Goal: Task Accomplishment & Management: Use online tool/utility

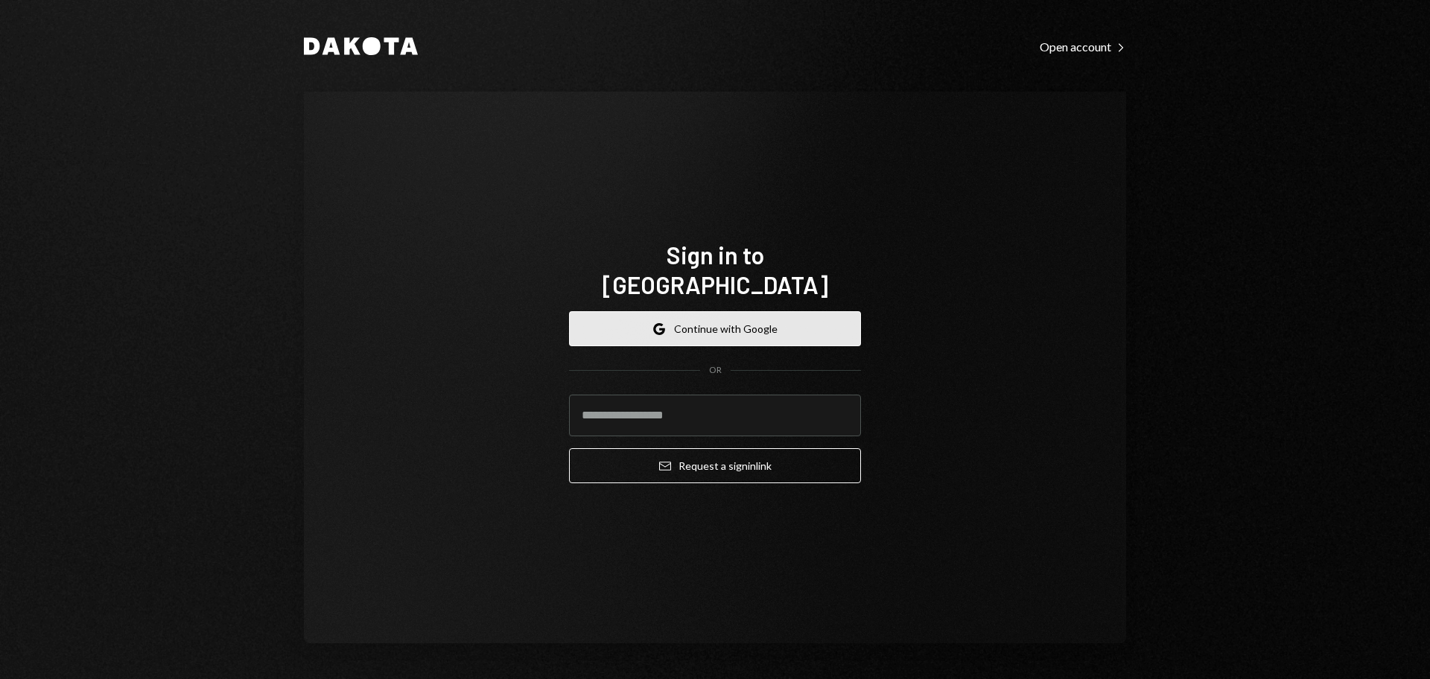
click at [752, 311] on button "Google Continue with Google" at bounding box center [715, 328] width 292 height 35
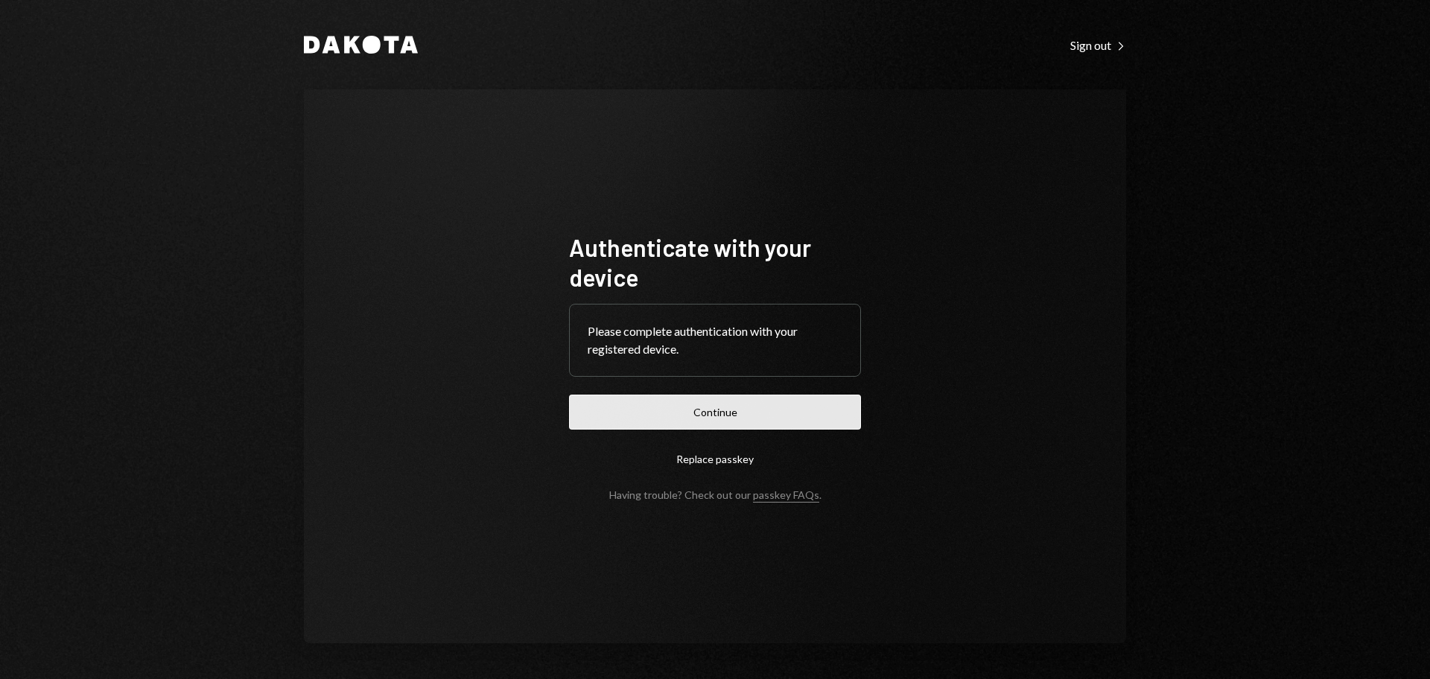
click at [748, 407] on button "Continue" at bounding box center [715, 412] width 292 height 35
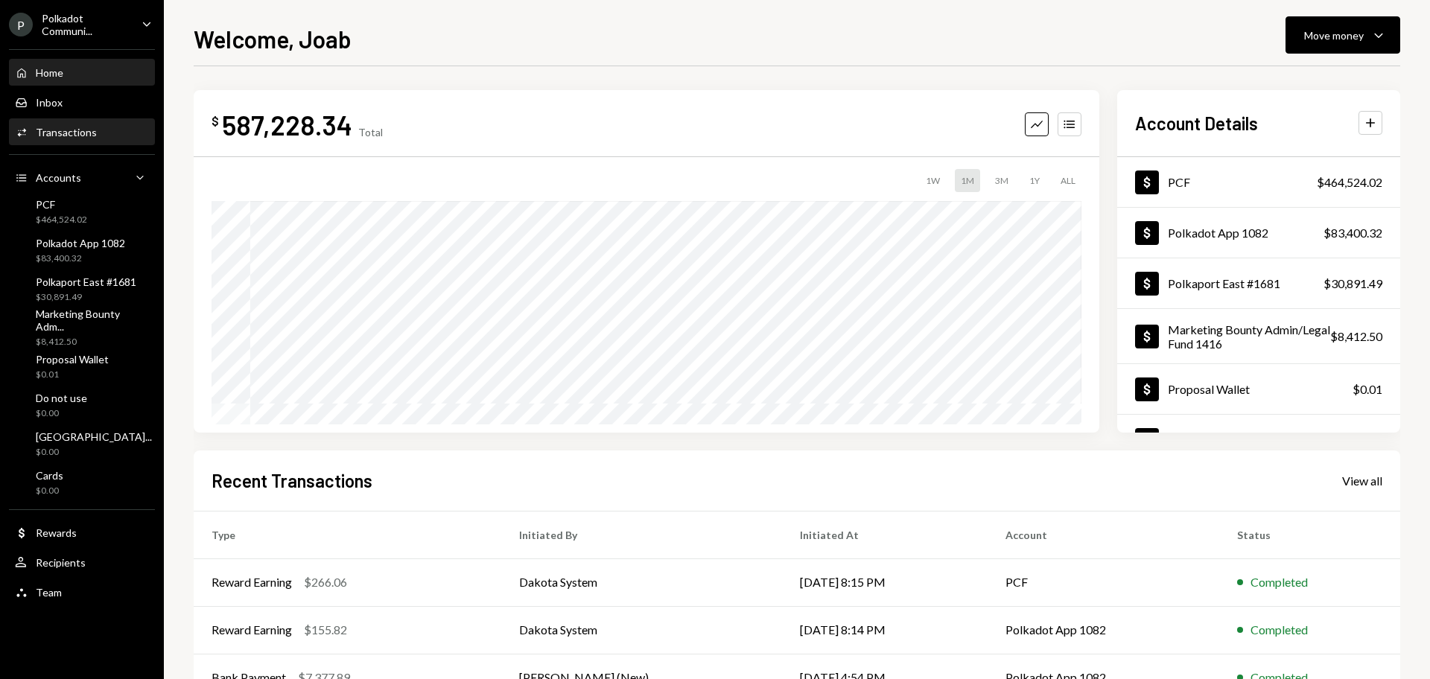
click at [71, 134] on div "Transactions" at bounding box center [66, 132] width 61 height 13
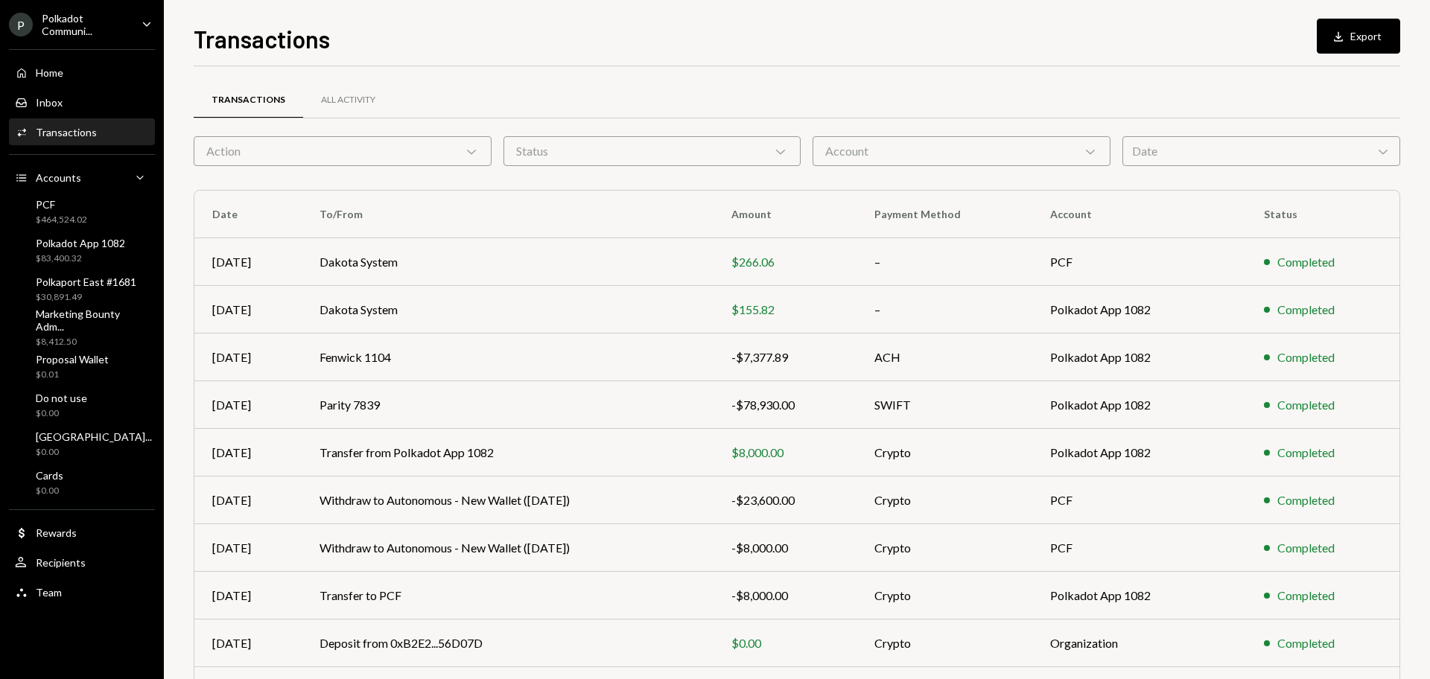
click at [676, 104] on div "Transactions All Activity" at bounding box center [797, 100] width 1206 height 38
click at [1366, 92] on div "Transactions All Activity" at bounding box center [797, 100] width 1206 height 38
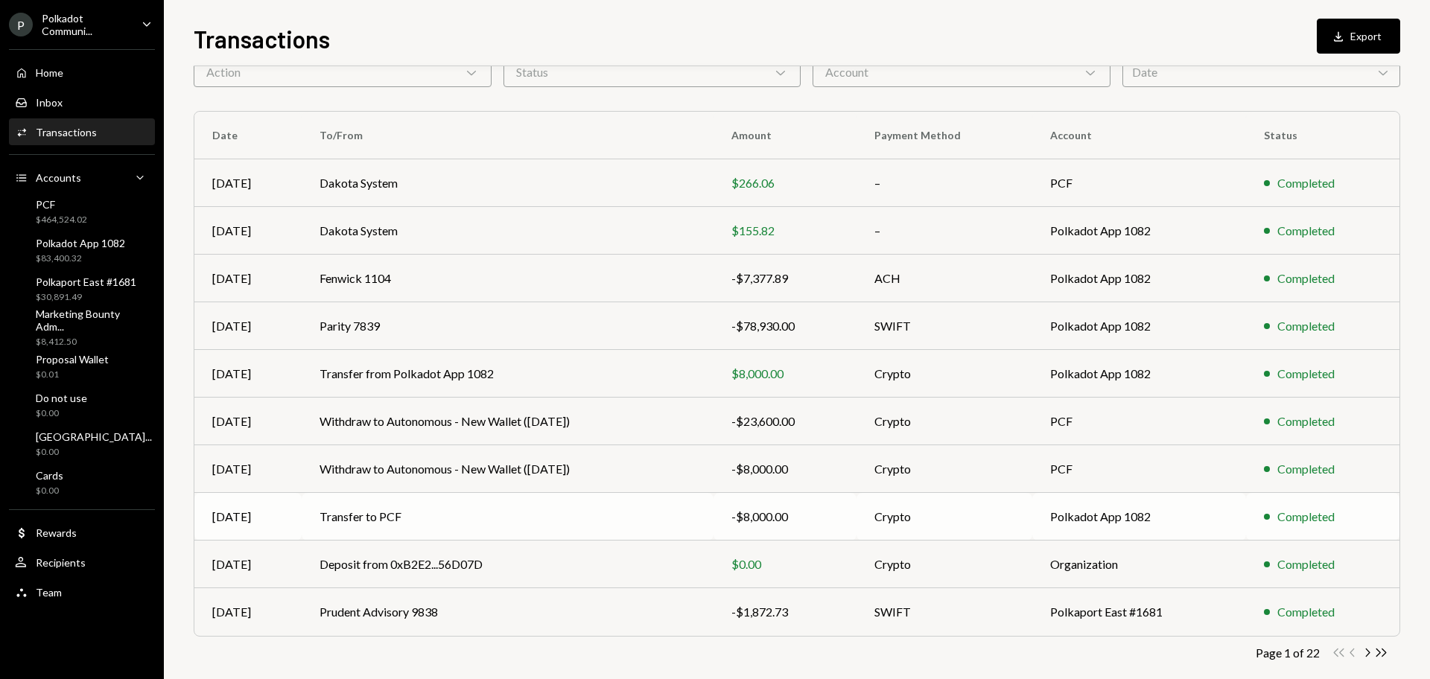
scroll to position [98, 0]
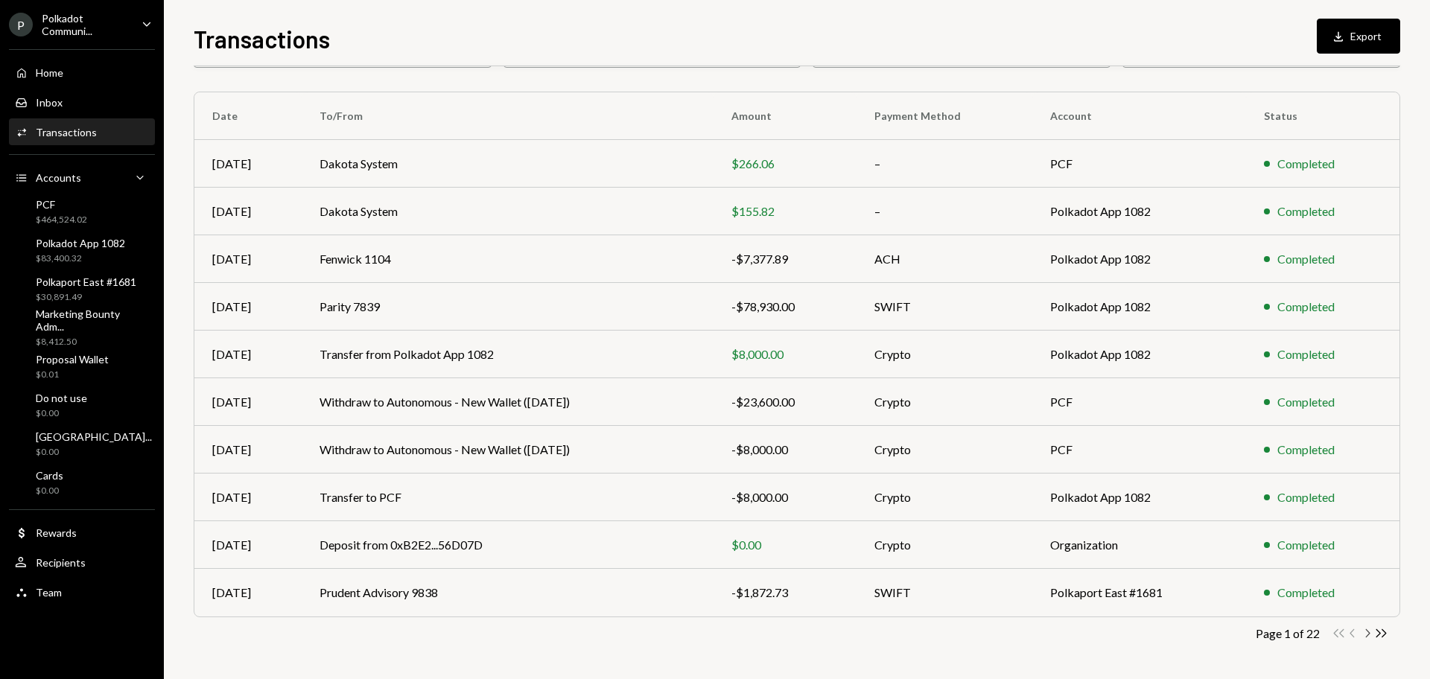
click at [1363, 628] on icon "Chevron Right" at bounding box center [1367, 633] width 14 height 14
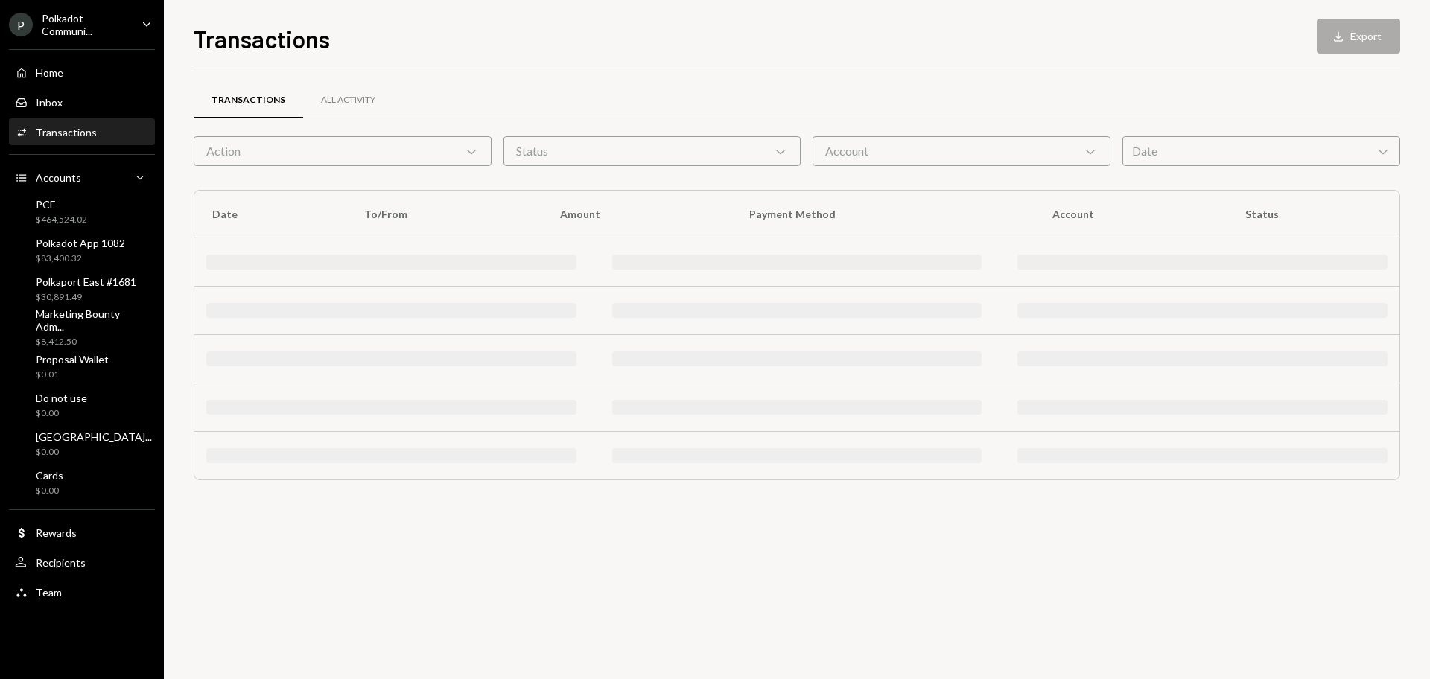
scroll to position [0, 0]
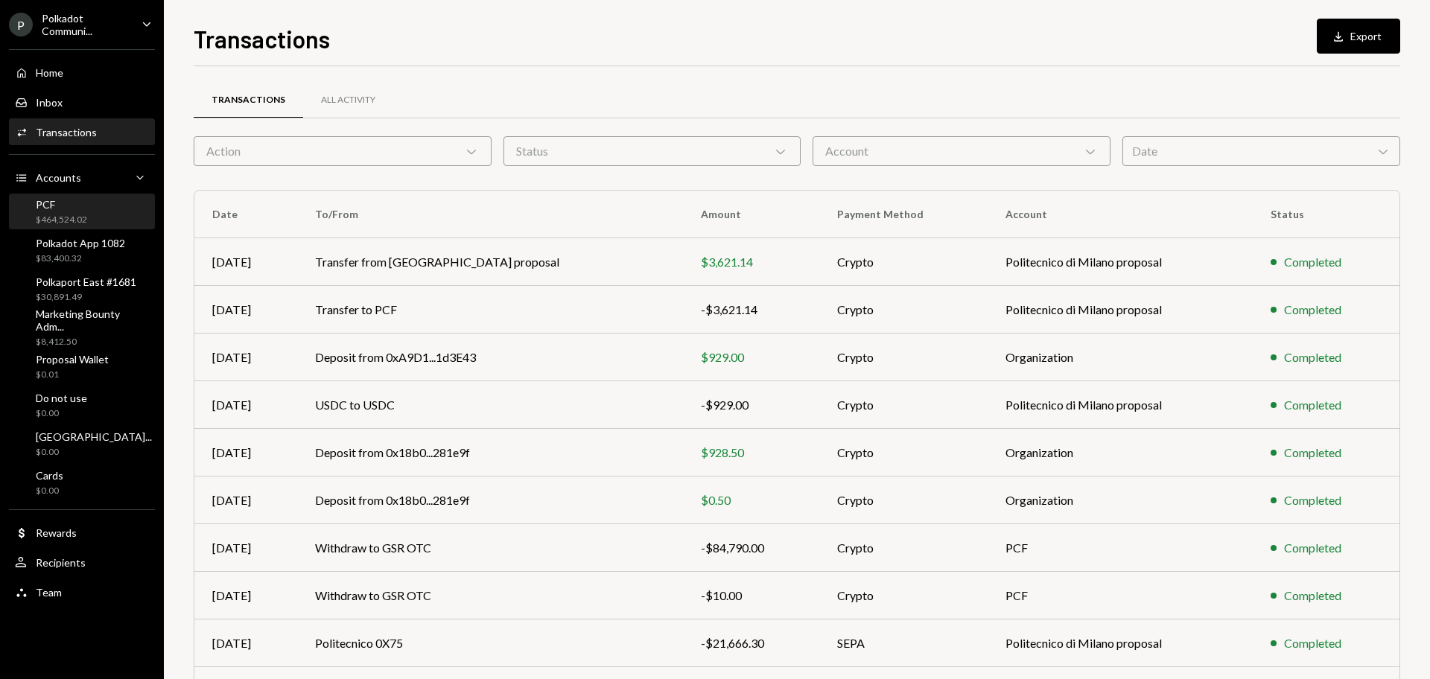
click at [67, 212] on div "PCF $464,524.02" at bounding box center [61, 212] width 51 height 28
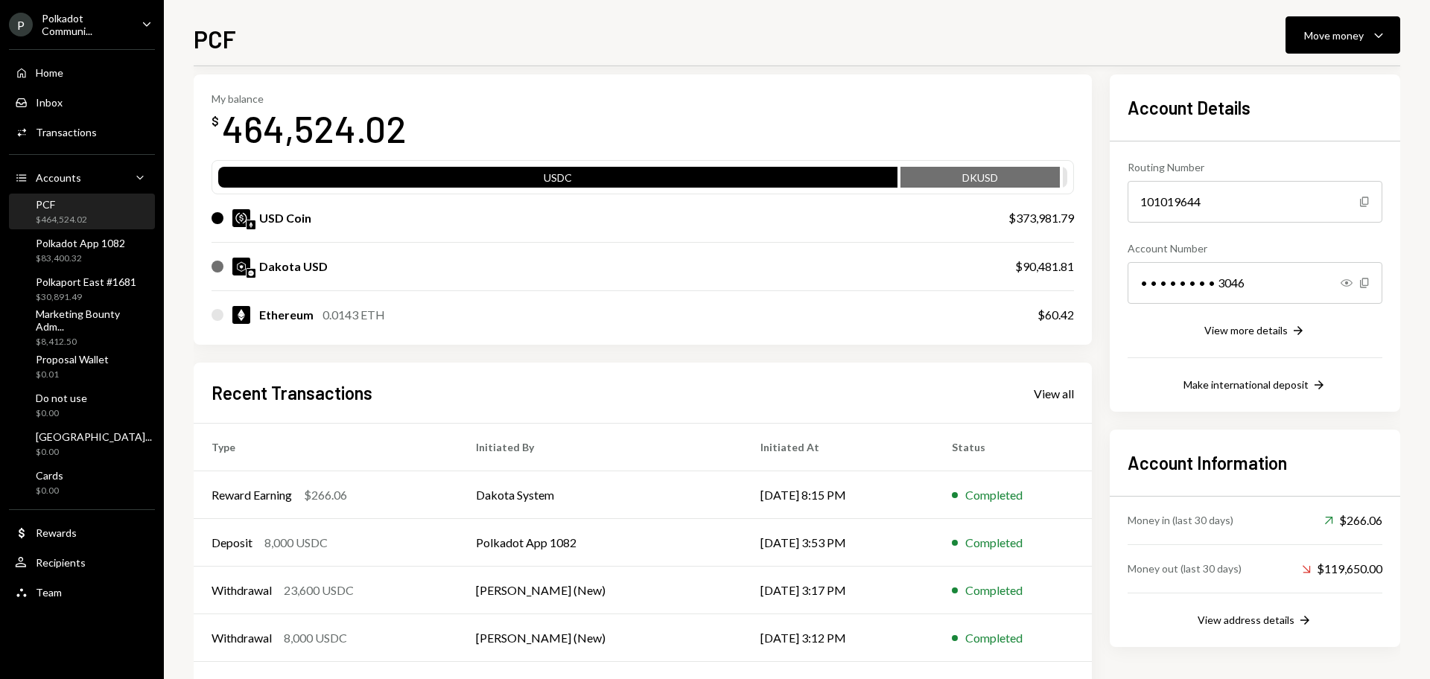
scroll to position [122, 0]
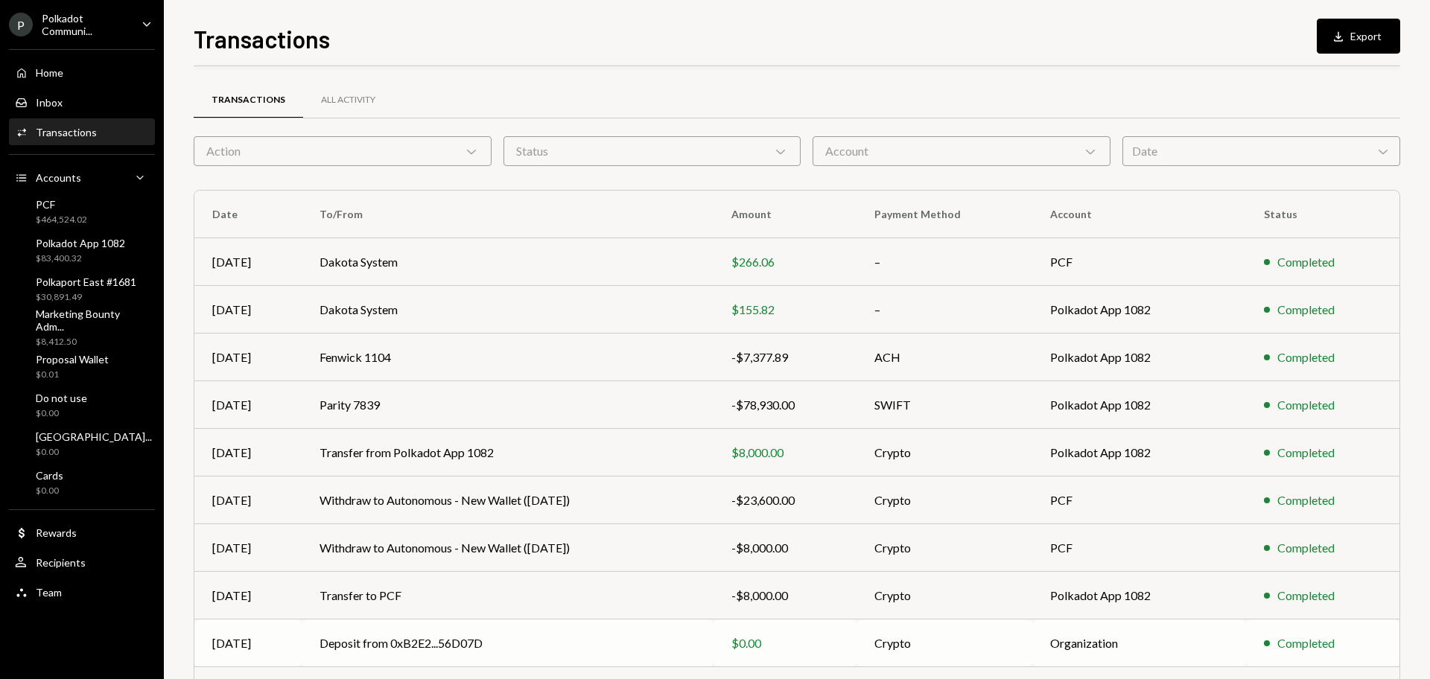
scroll to position [98, 0]
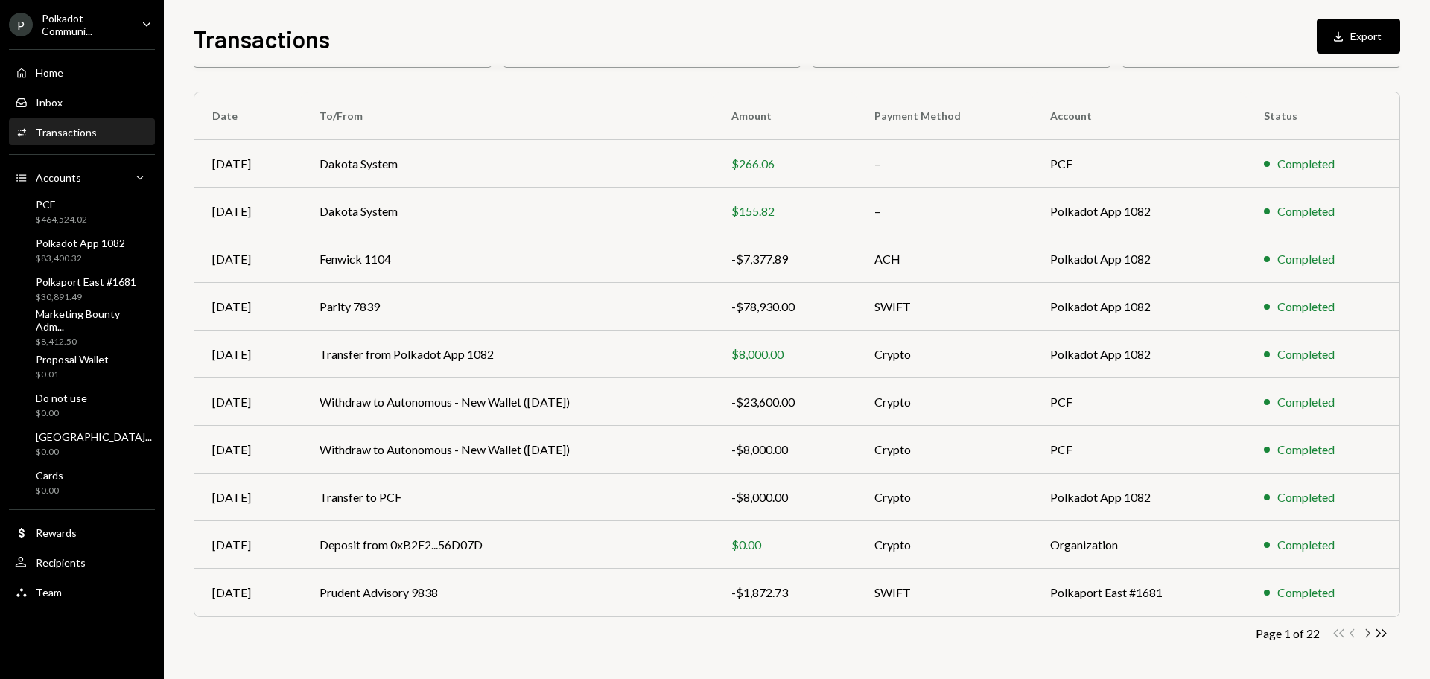
click at [1367, 632] on icon "Chevron Right" at bounding box center [1367, 633] width 14 height 14
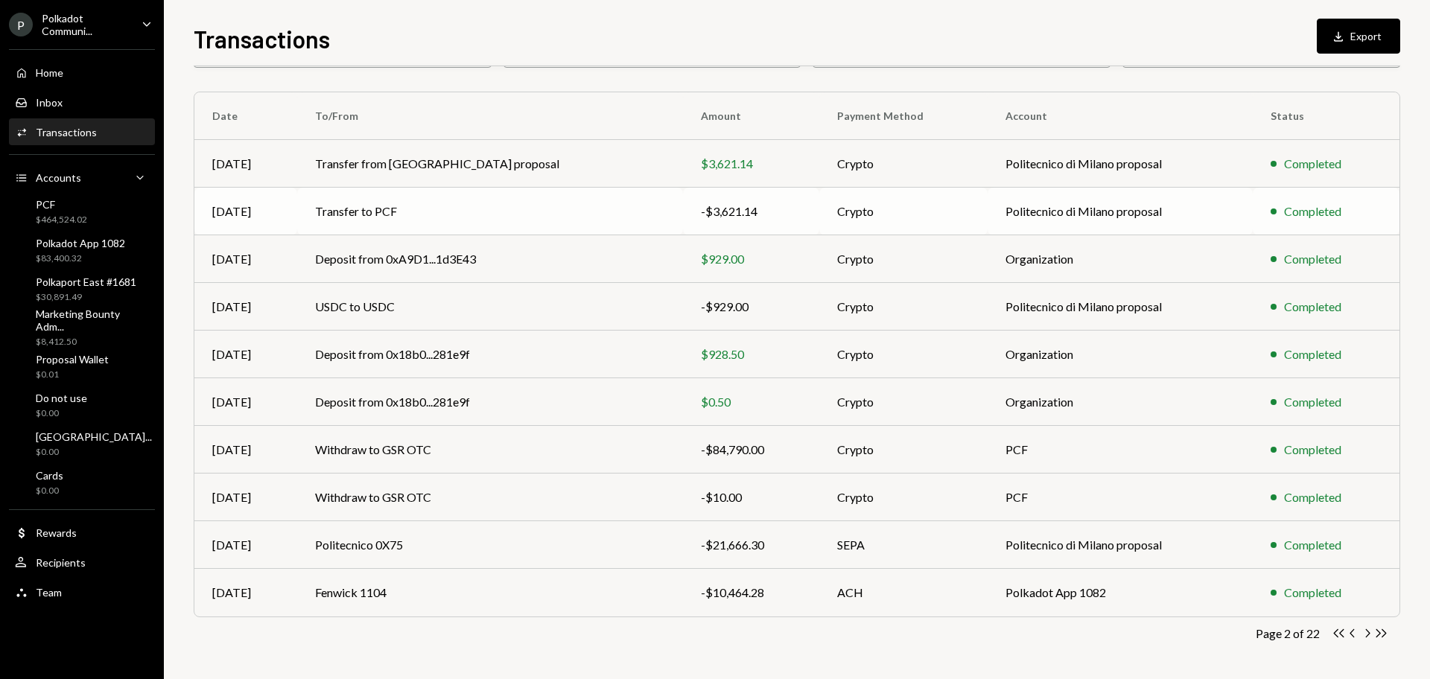
click at [366, 213] on td "Transfer to PCF" at bounding box center [490, 212] width 386 height 48
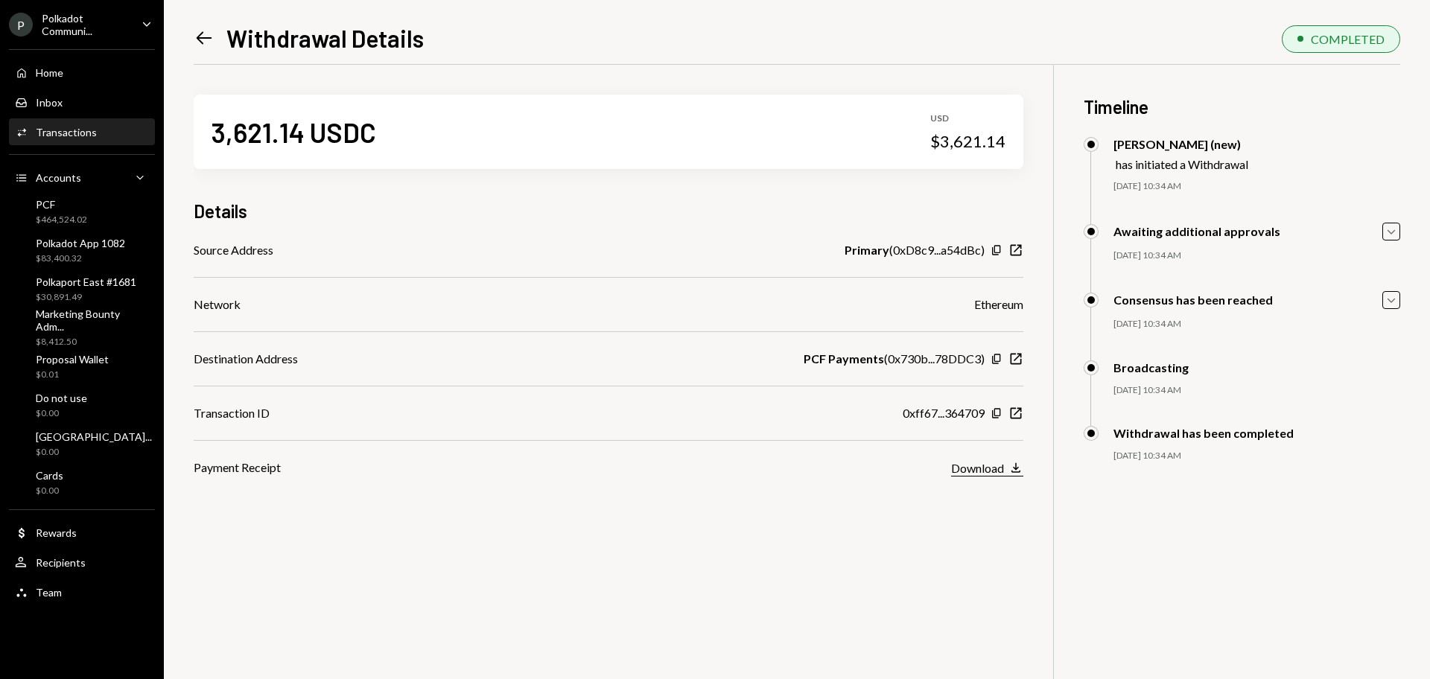
click at [976, 468] on div "Download" at bounding box center [977, 468] width 53 height 14
click at [202, 42] on icon at bounding box center [205, 38] width 16 height 13
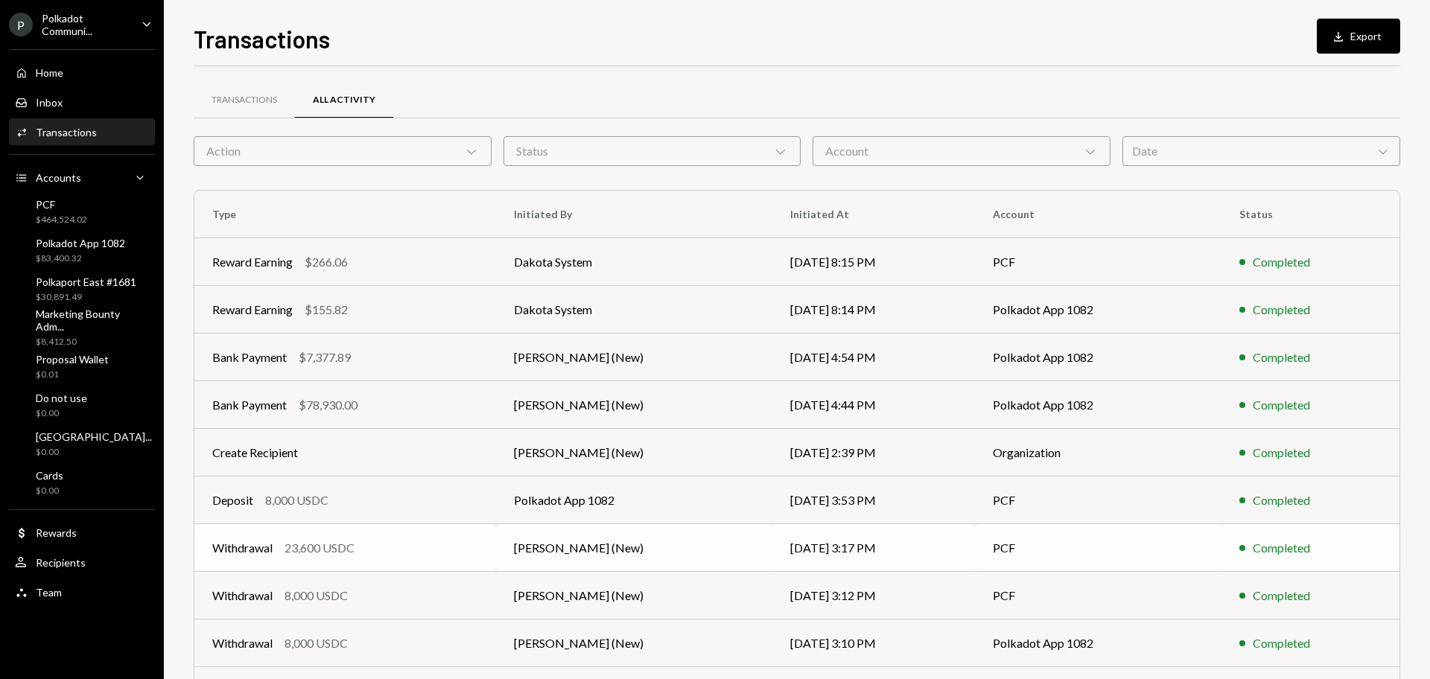
scroll to position [98, 0]
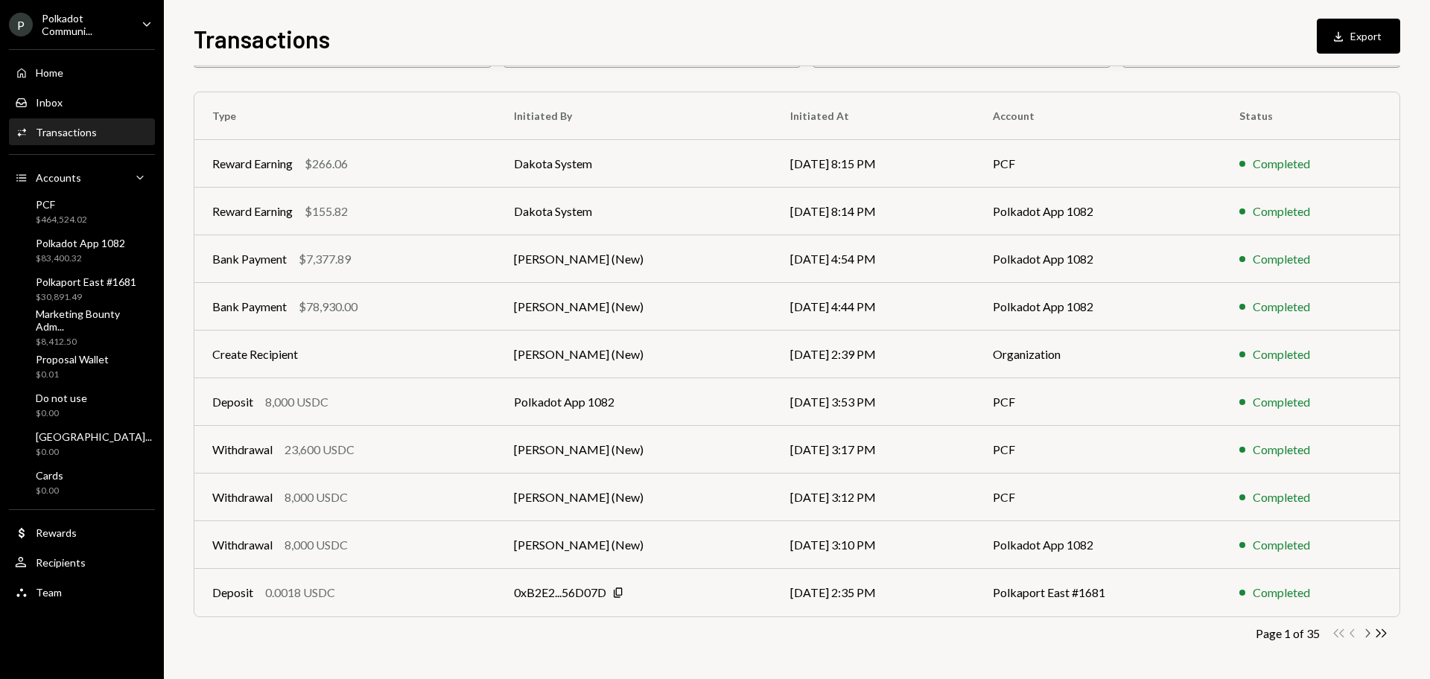
click at [1367, 635] on icon "Chevron Right" at bounding box center [1367, 633] width 14 height 14
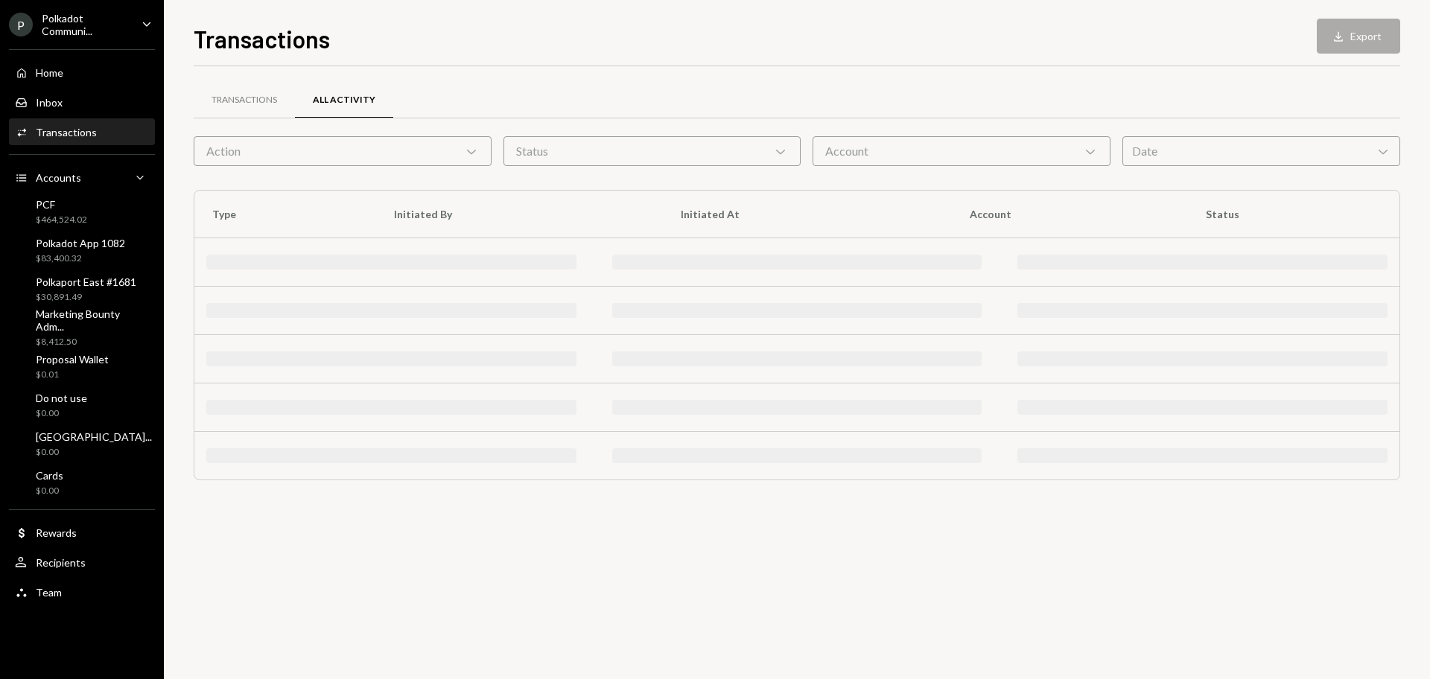
scroll to position [0, 0]
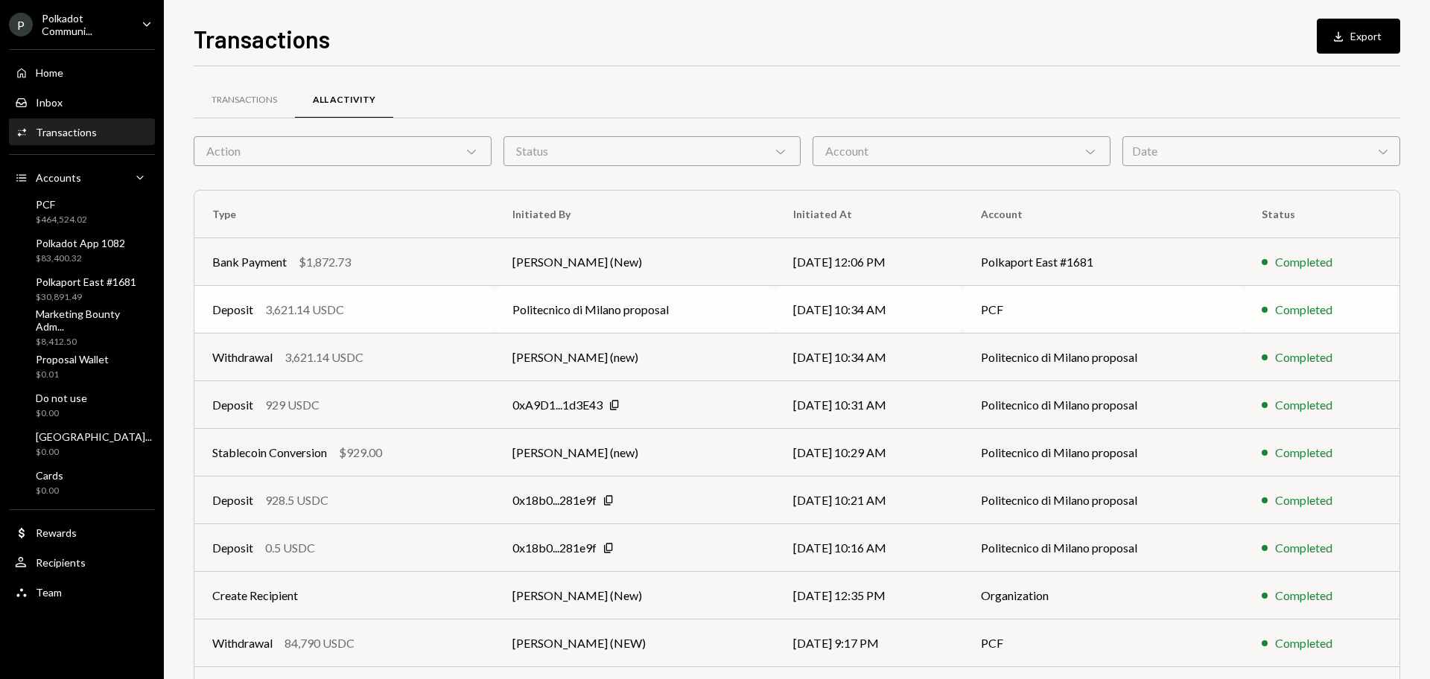
click at [376, 311] on div "Deposit 3,621.14 USDC" at bounding box center [344, 310] width 264 height 18
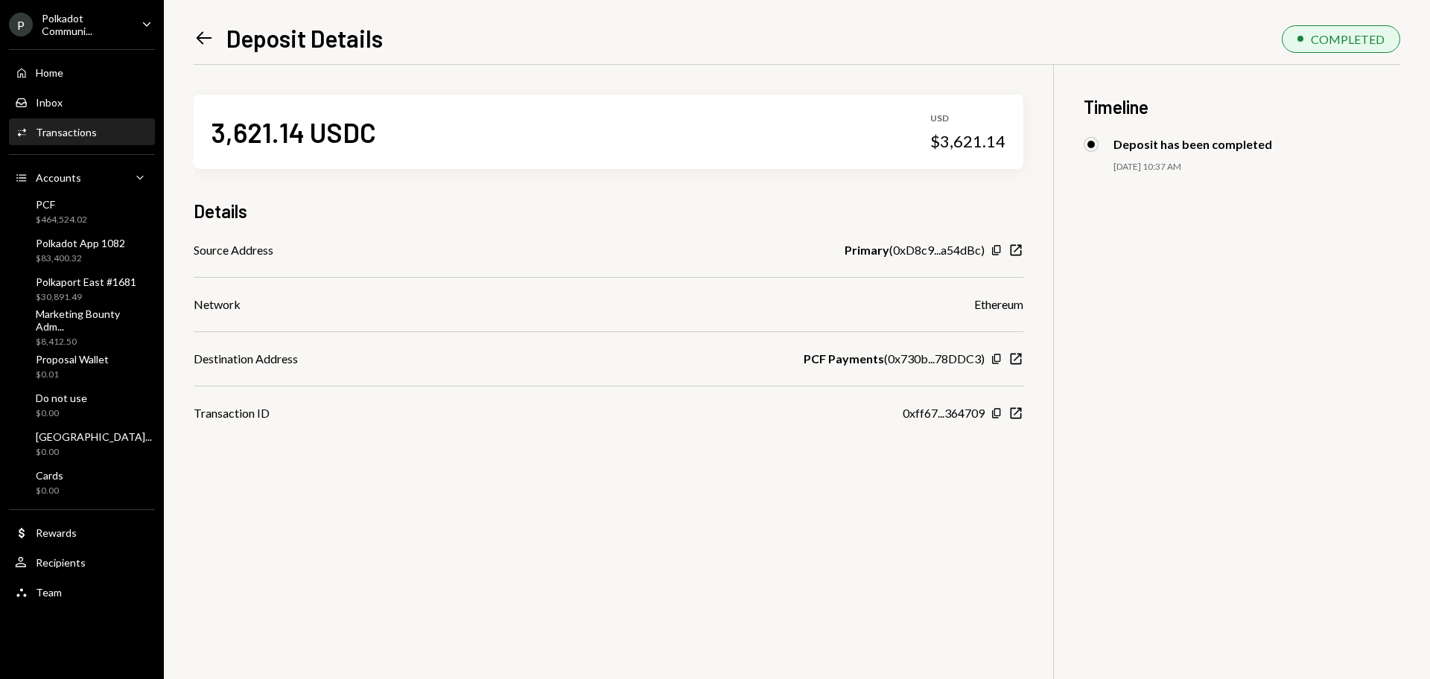
click at [77, 131] on div "Transactions" at bounding box center [66, 132] width 61 height 13
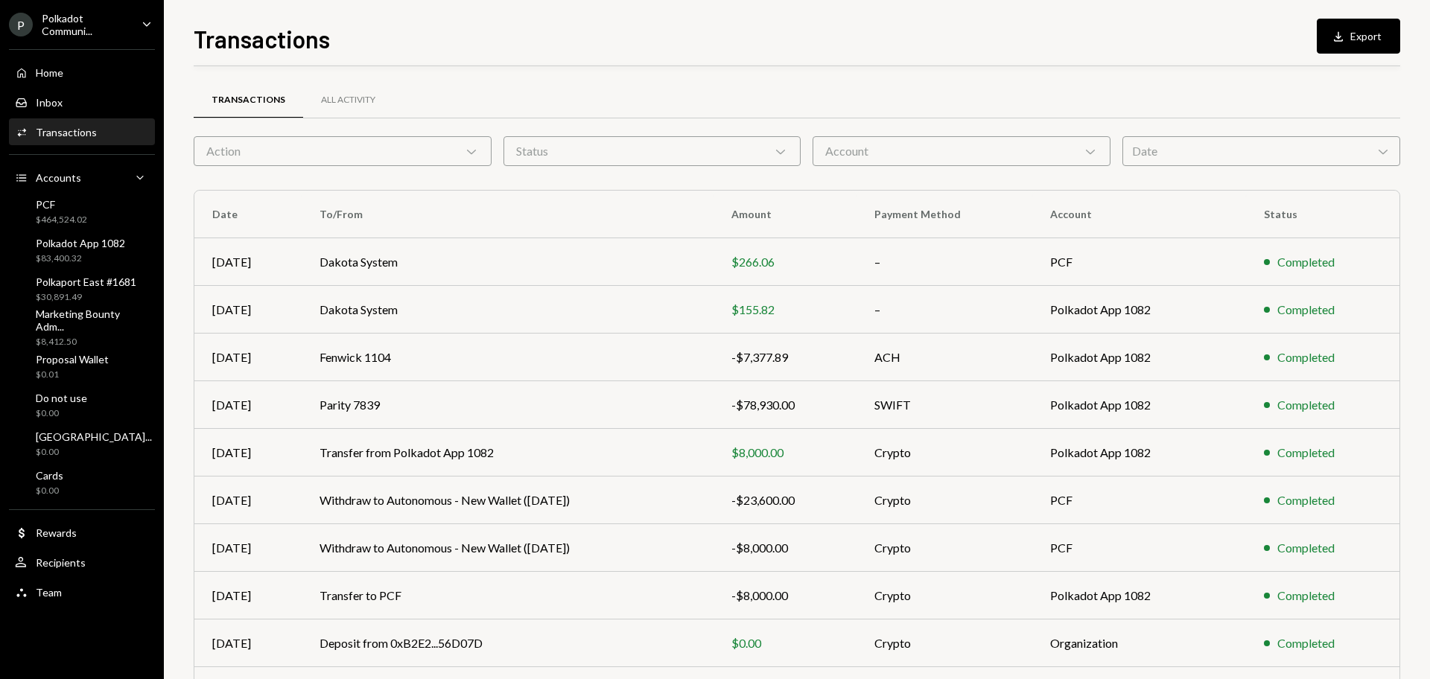
scroll to position [98, 0]
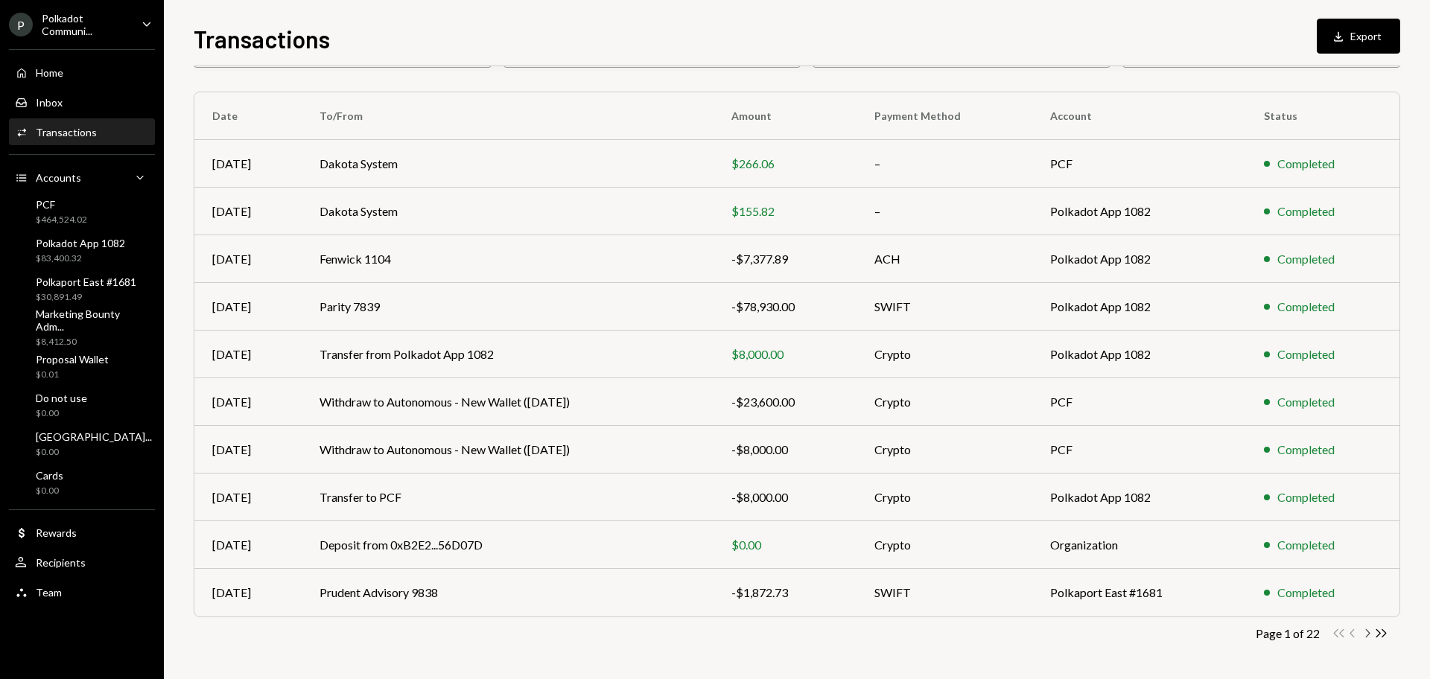
click at [1370, 640] on icon "Chevron Right" at bounding box center [1367, 633] width 14 height 14
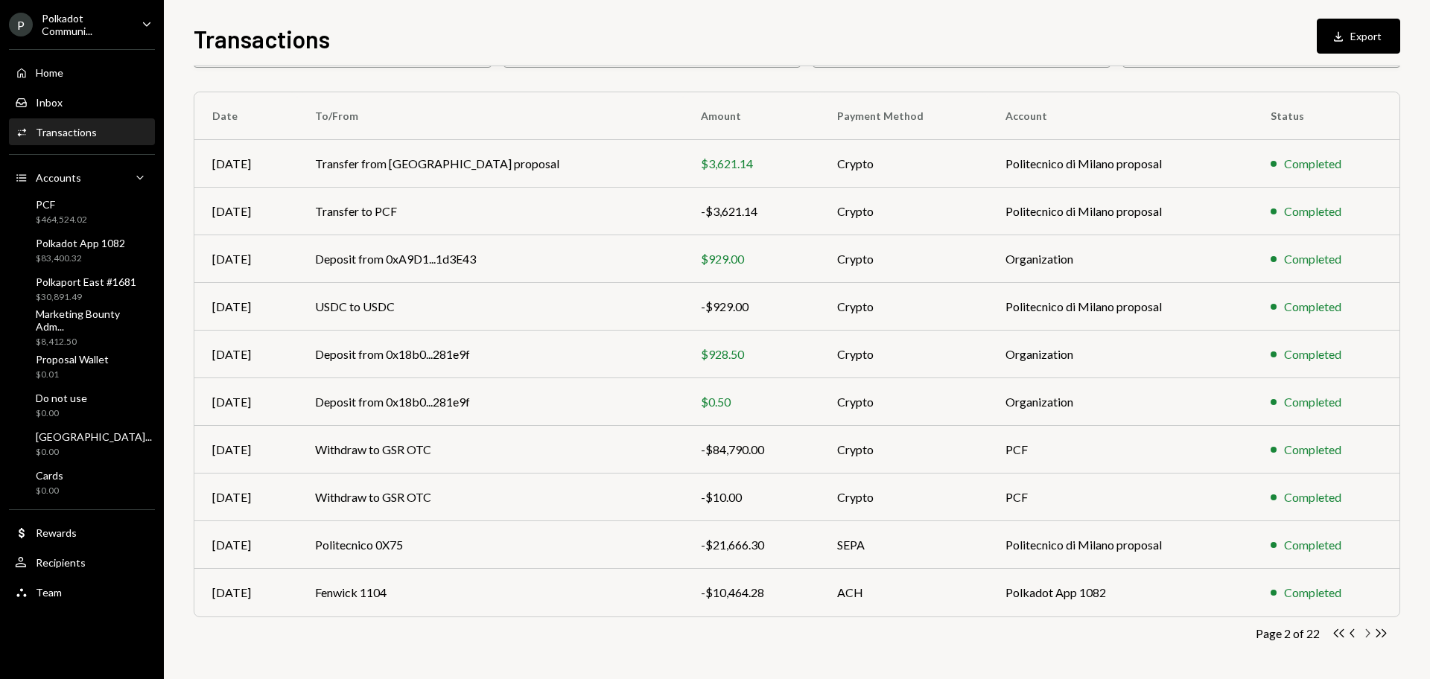
click at [1372, 638] on icon "Chevron Right" at bounding box center [1367, 633] width 14 height 14
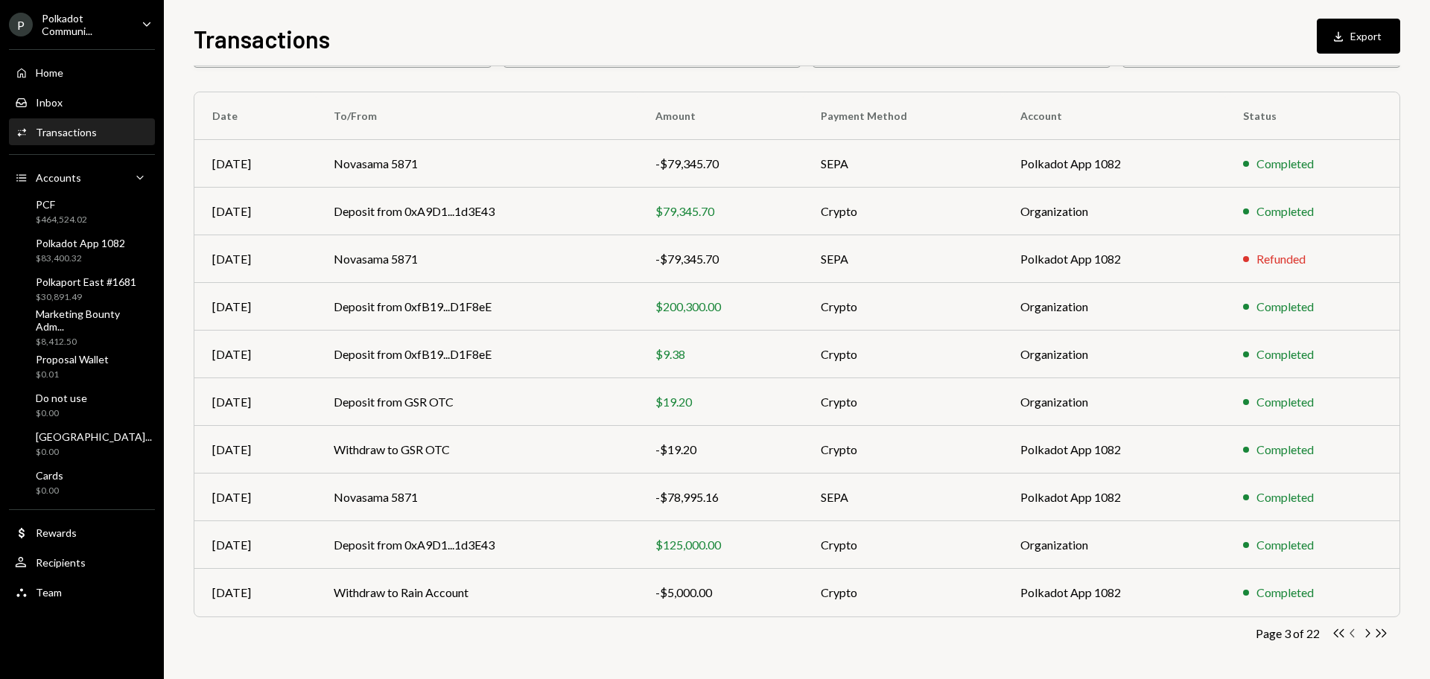
click at [1349, 633] on icon "Chevron Left" at bounding box center [1353, 633] width 14 height 14
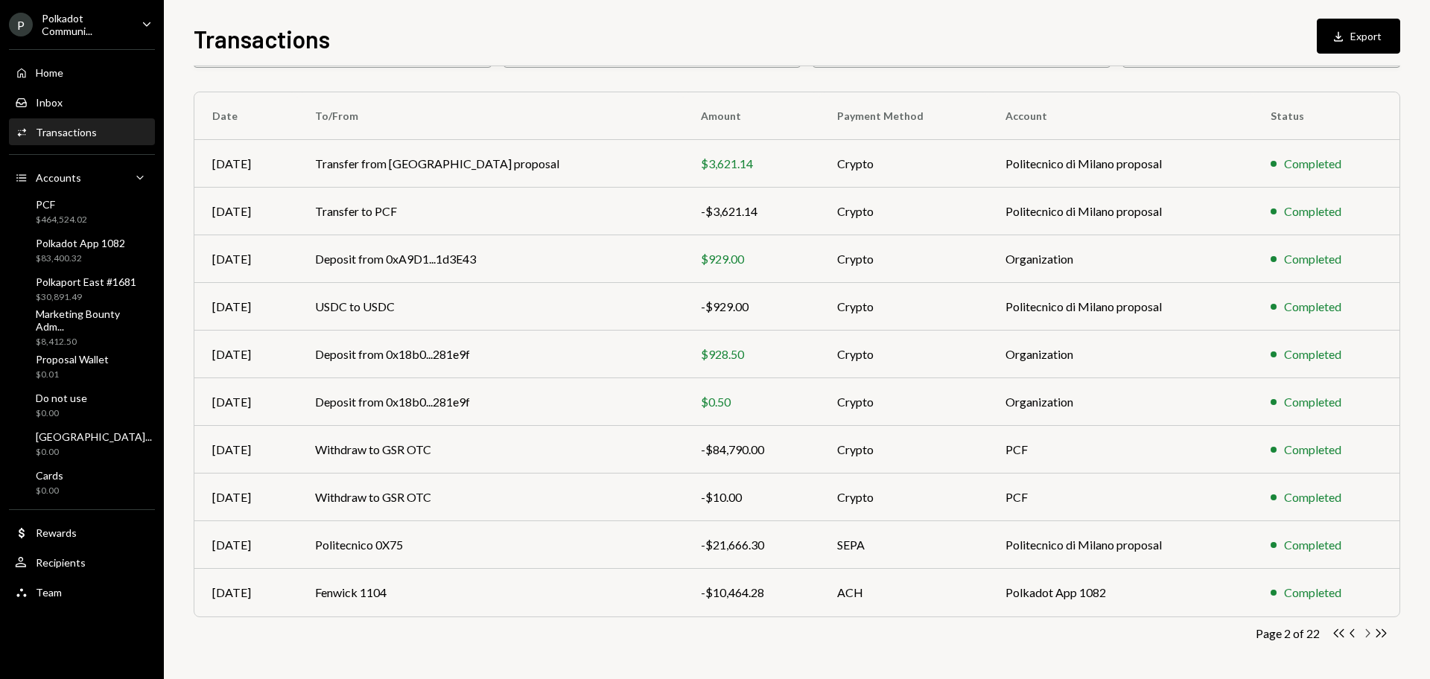
click at [1370, 631] on icon "Chevron Right" at bounding box center [1367, 633] width 14 height 14
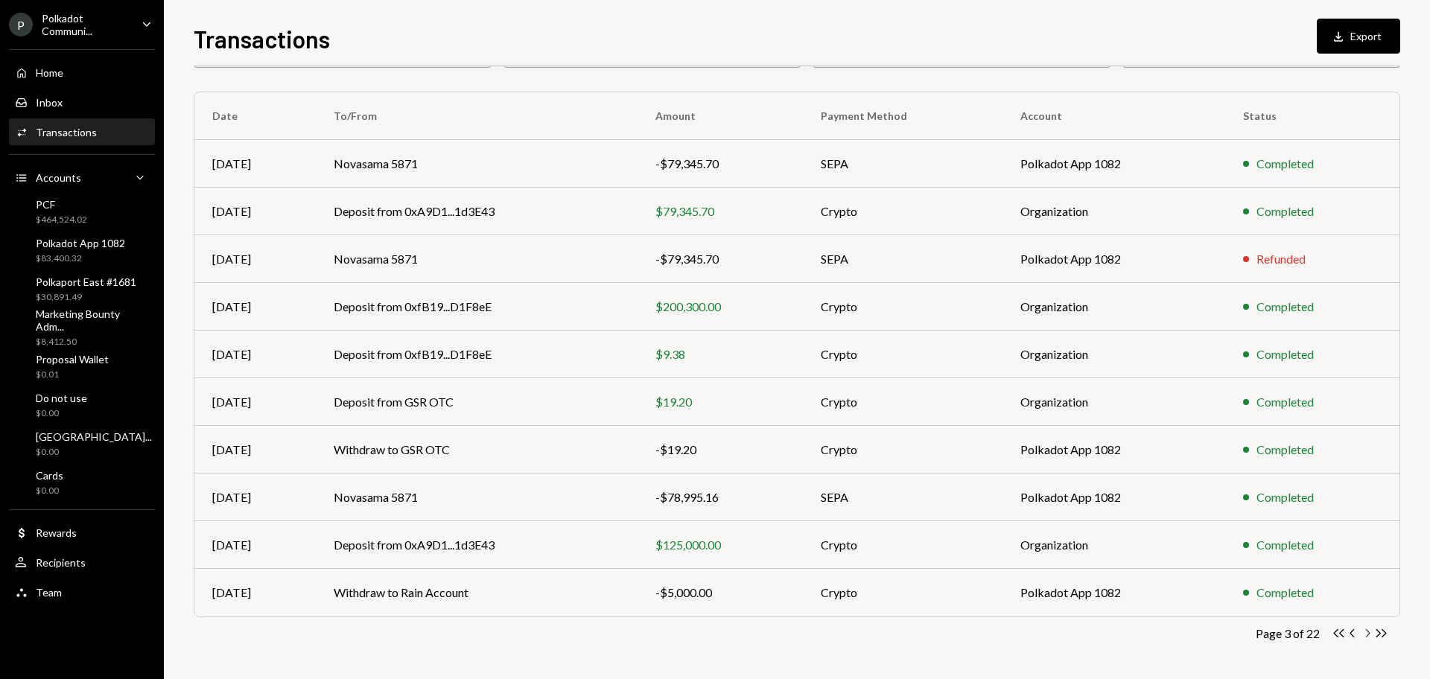
click at [1370, 631] on icon "Chevron Right" at bounding box center [1367, 633] width 14 height 14
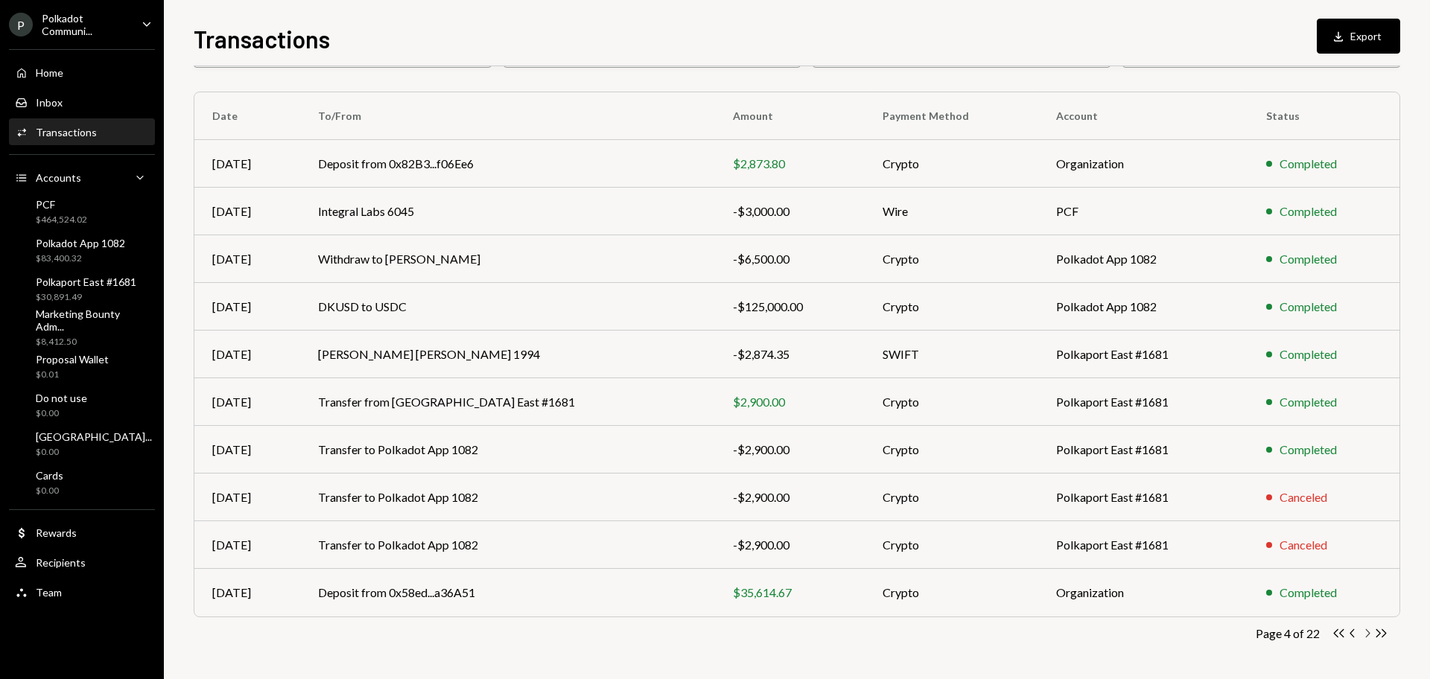
click at [1367, 633] on icon "Chevron Right" at bounding box center [1367, 633] width 14 height 14
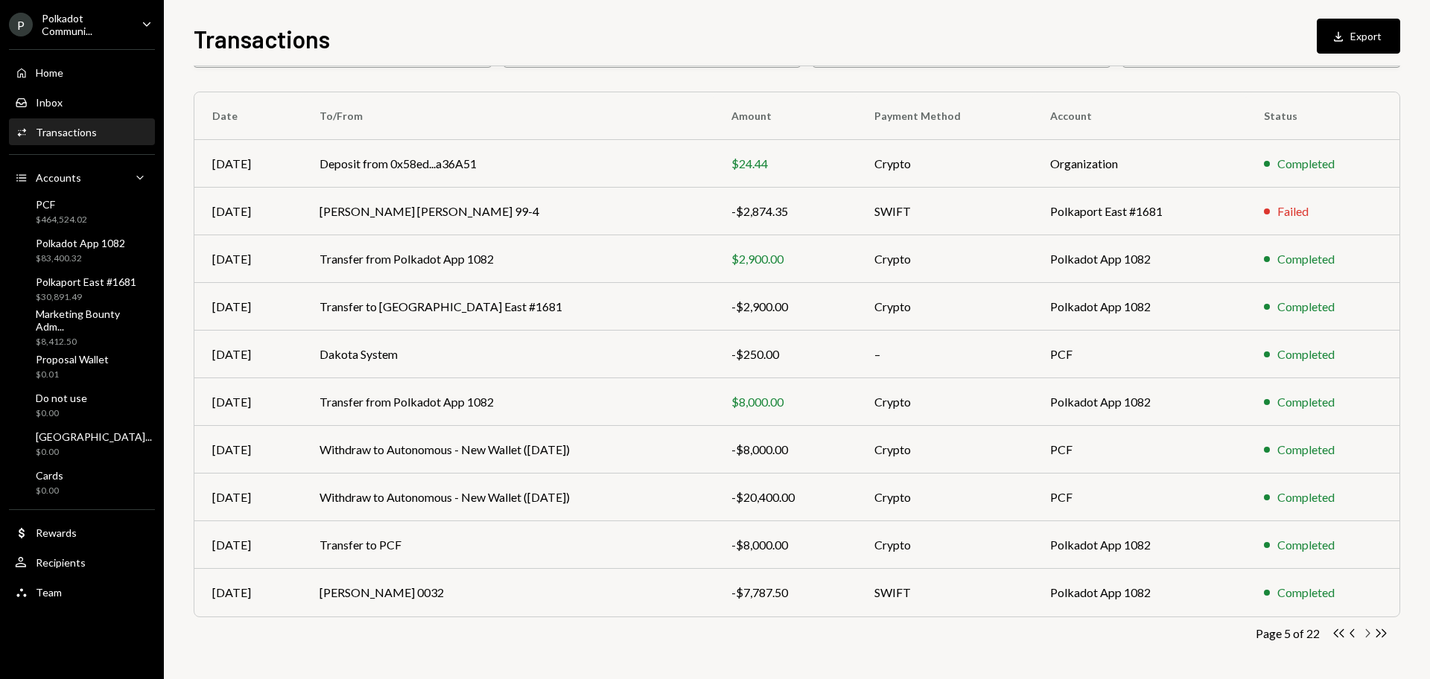
click at [1366, 630] on icon "Chevron Right" at bounding box center [1367, 633] width 14 height 14
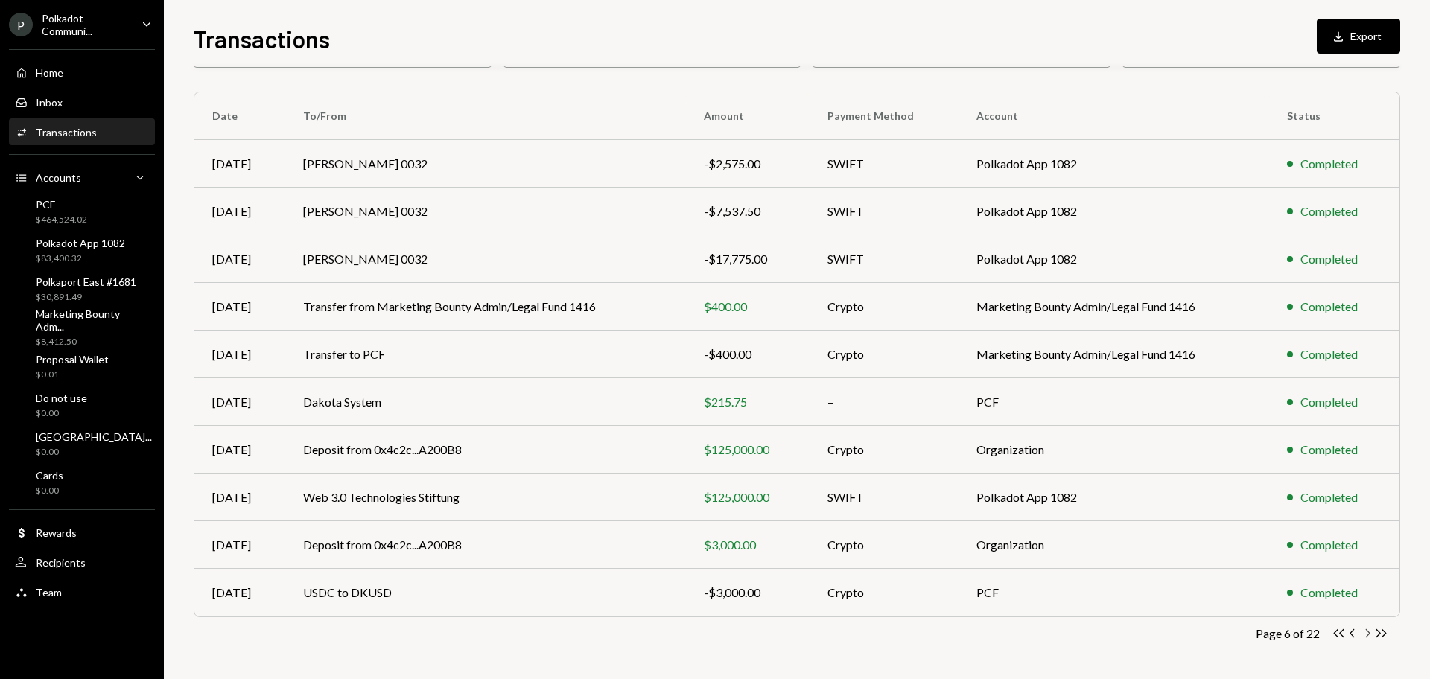
click at [1364, 635] on icon "Chevron Right" at bounding box center [1367, 633] width 14 height 14
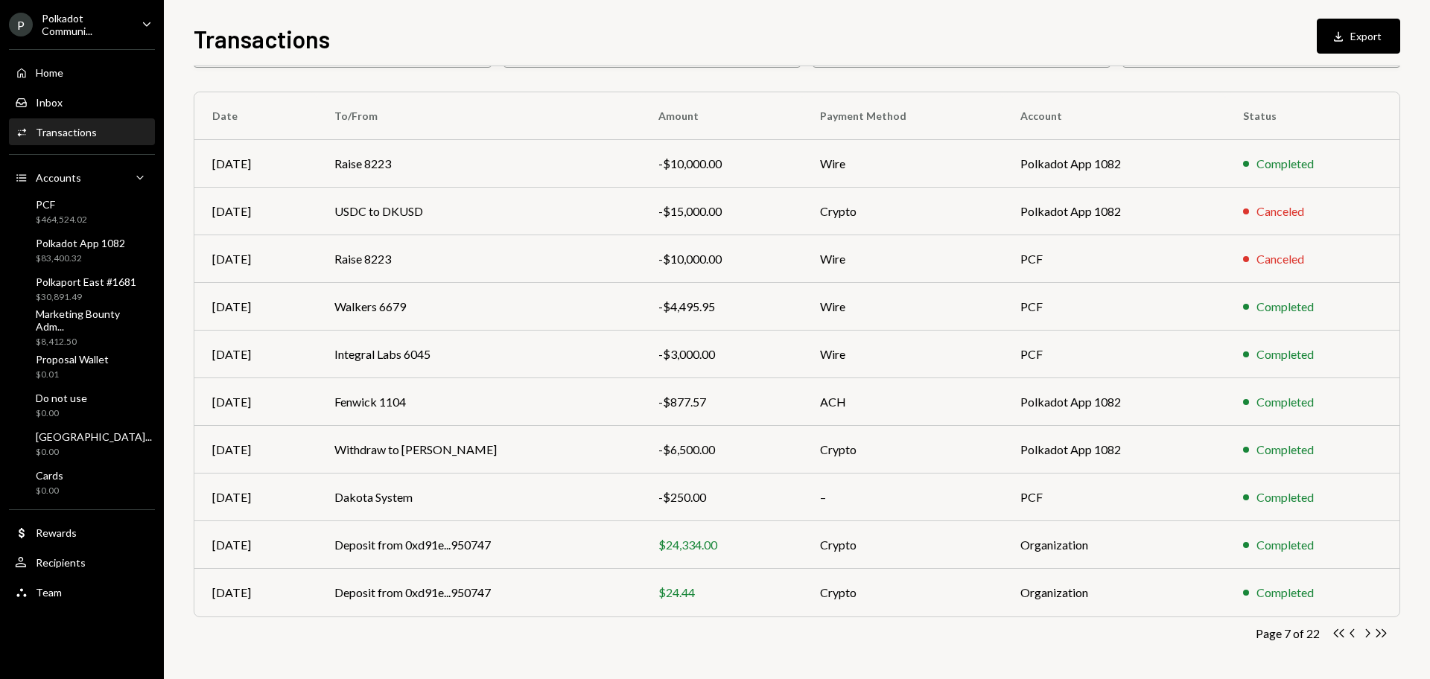
click at [1364, 635] on icon "Chevron Right" at bounding box center [1367, 633] width 14 height 14
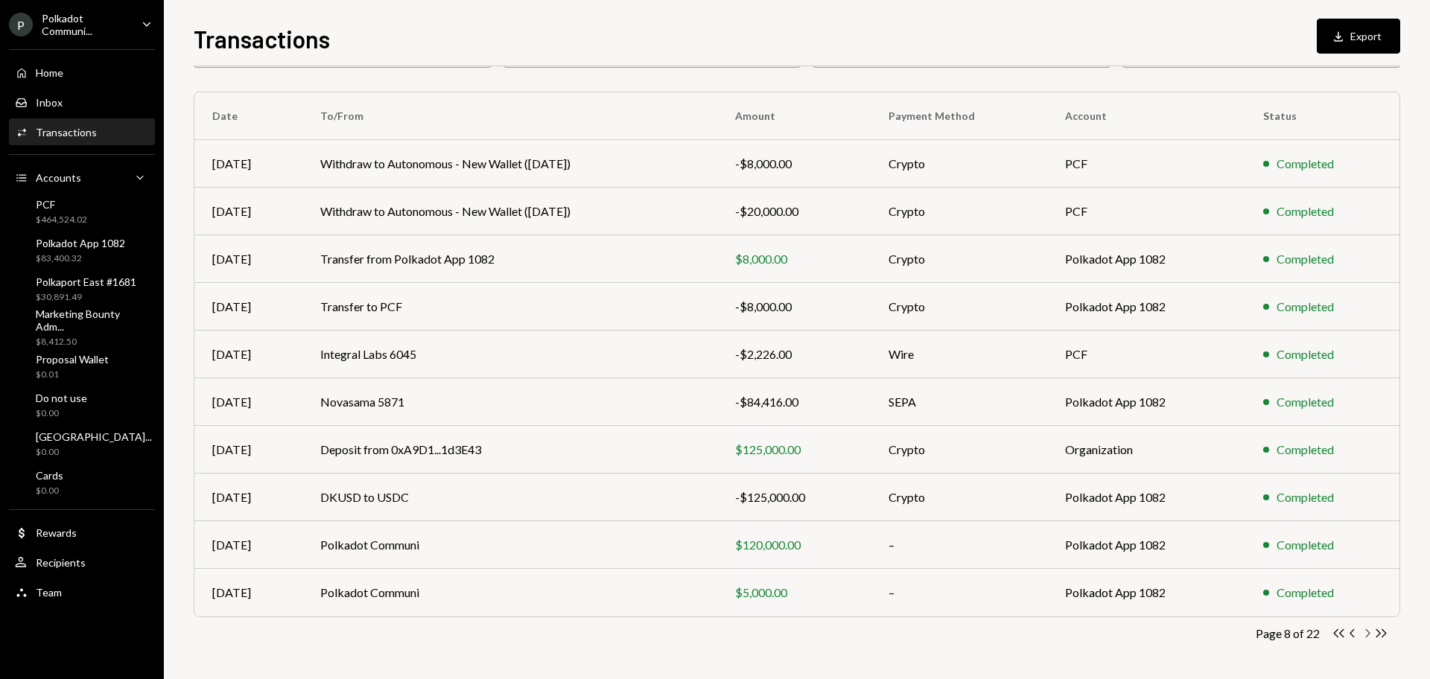
click at [1366, 629] on icon "button" at bounding box center [1368, 633] width 4 height 8
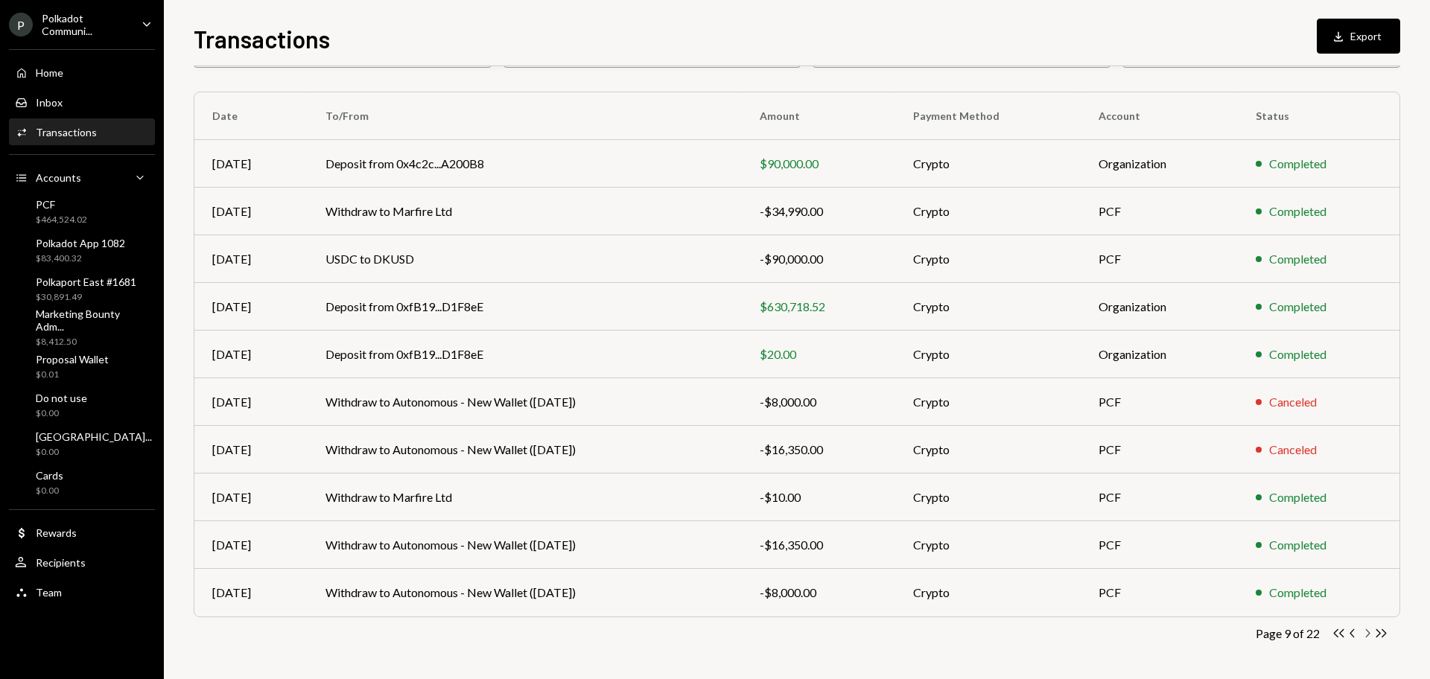
click at [1367, 631] on icon "Chevron Right" at bounding box center [1367, 633] width 14 height 14
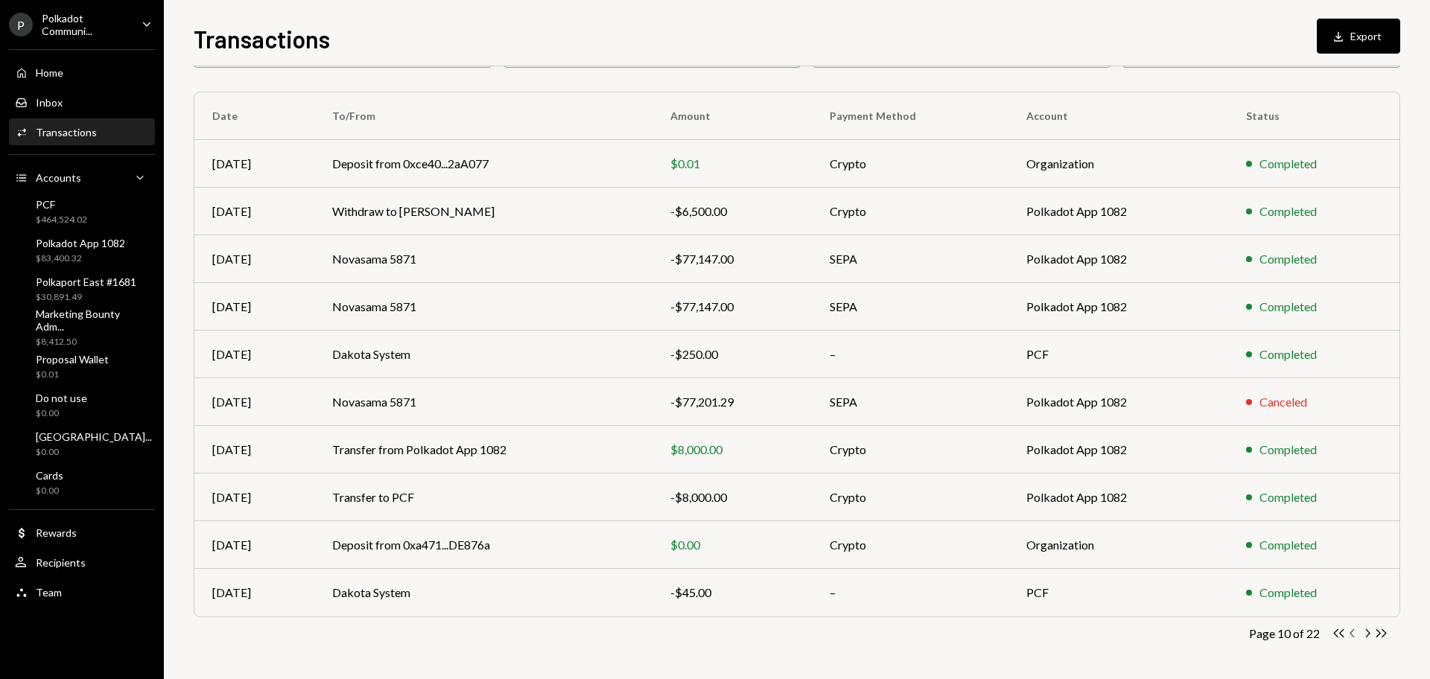
click at [1352, 632] on icon "Chevron Left" at bounding box center [1353, 633] width 14 height 14
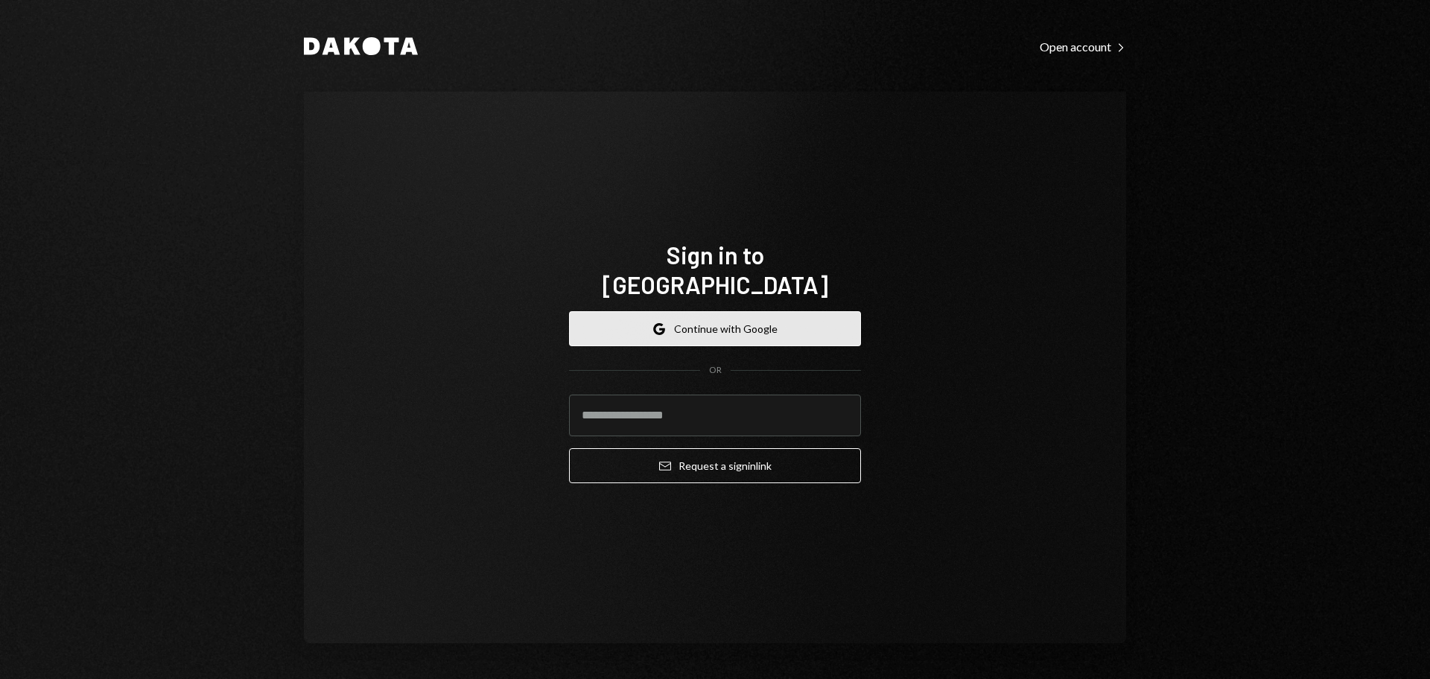
click at [772, 315] on button "Google Continue with Google" at bounding box center [715, 328] width 292 height 35
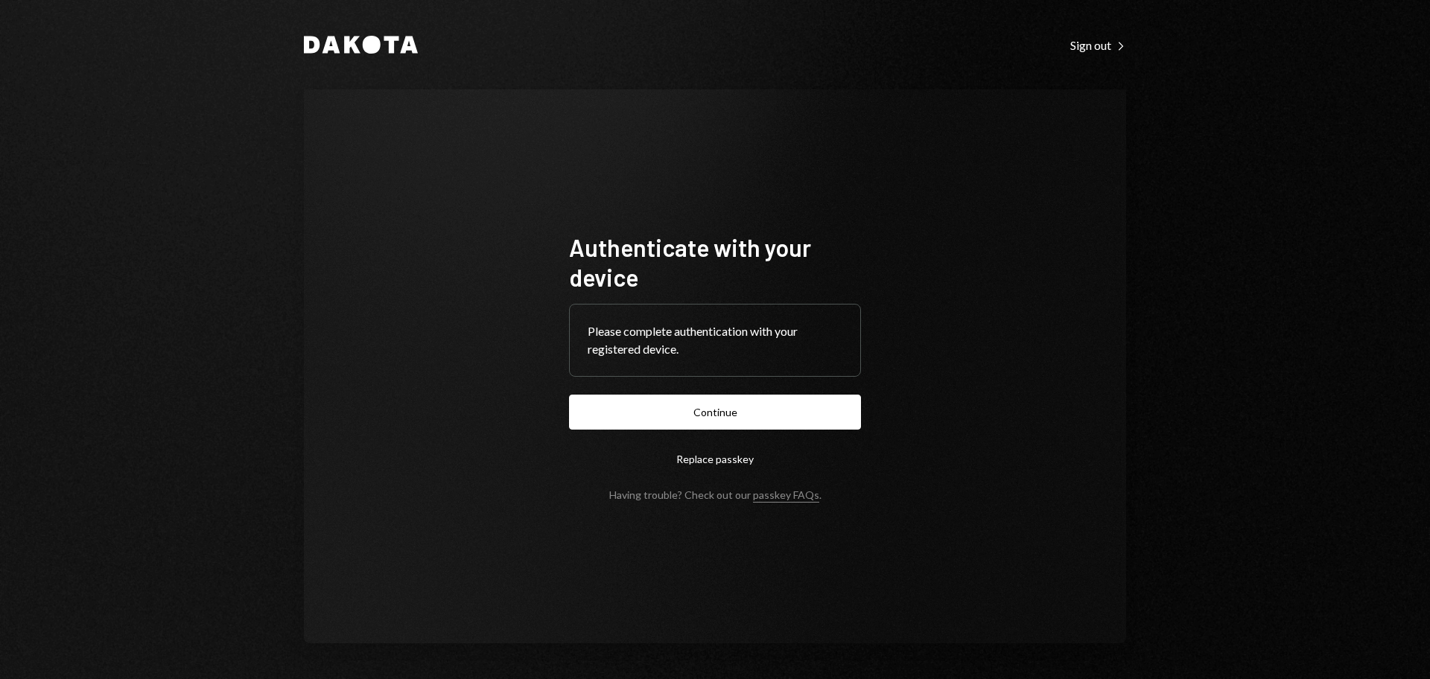
click at [737, 408] on button "Continue" at bounding box center [715, 412] width 292 height 35
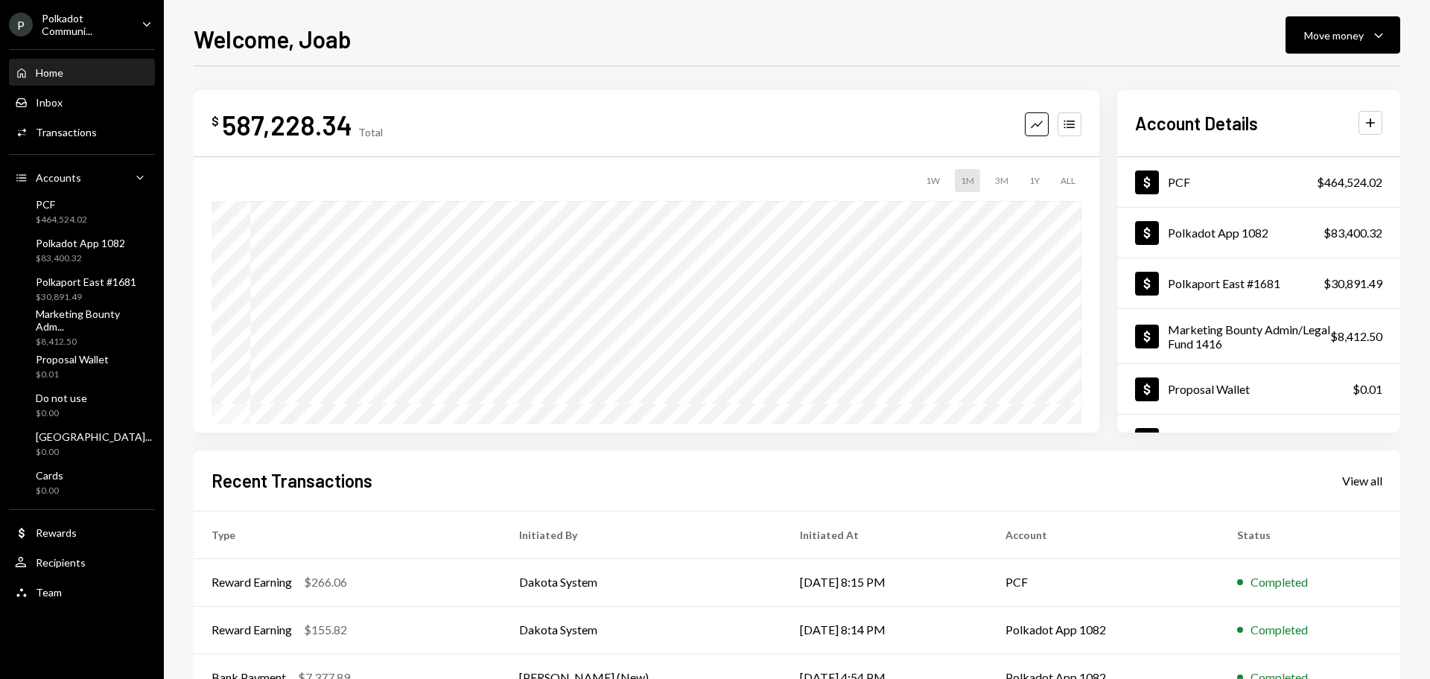
click at [85, 31] on div "Polkadot Communi..." at bounding box center [86, 24] width 88 height 25
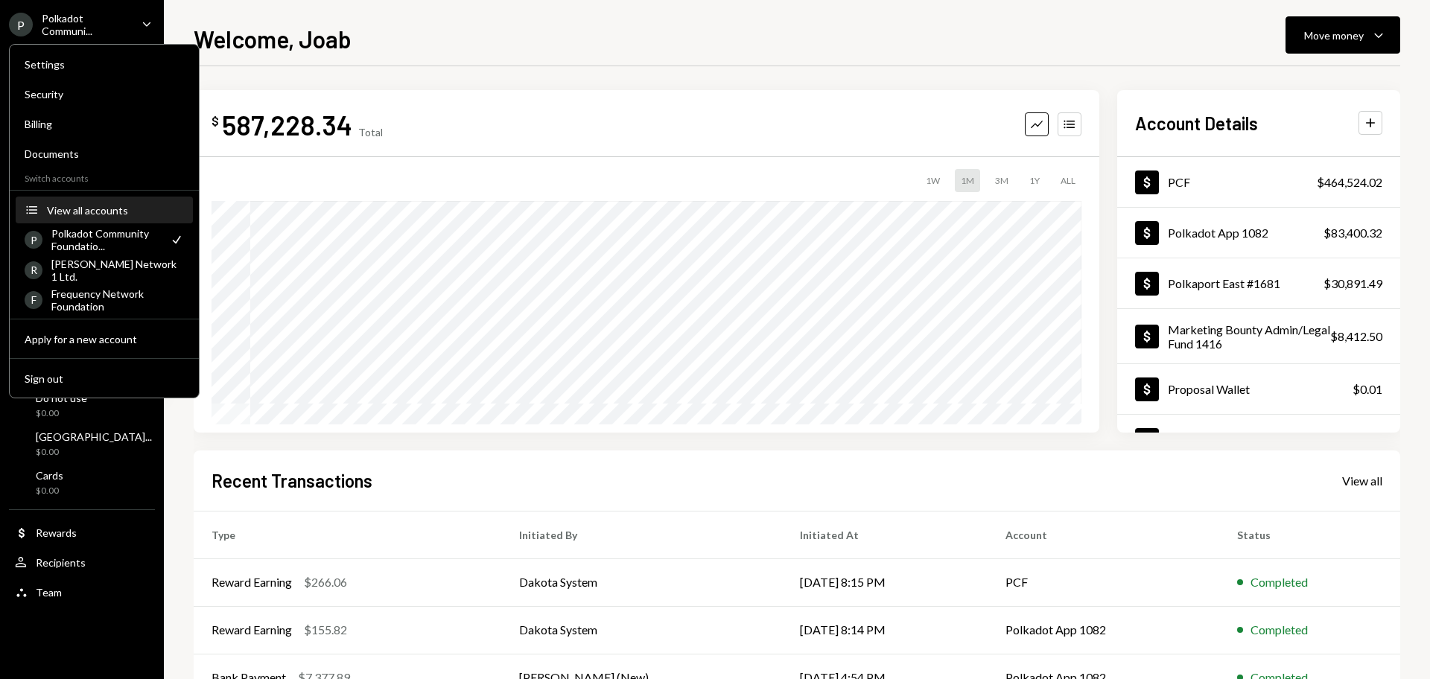
click at [69, 206] on div "View all accounts" at bounding box center [115, 210] width 137 height 13
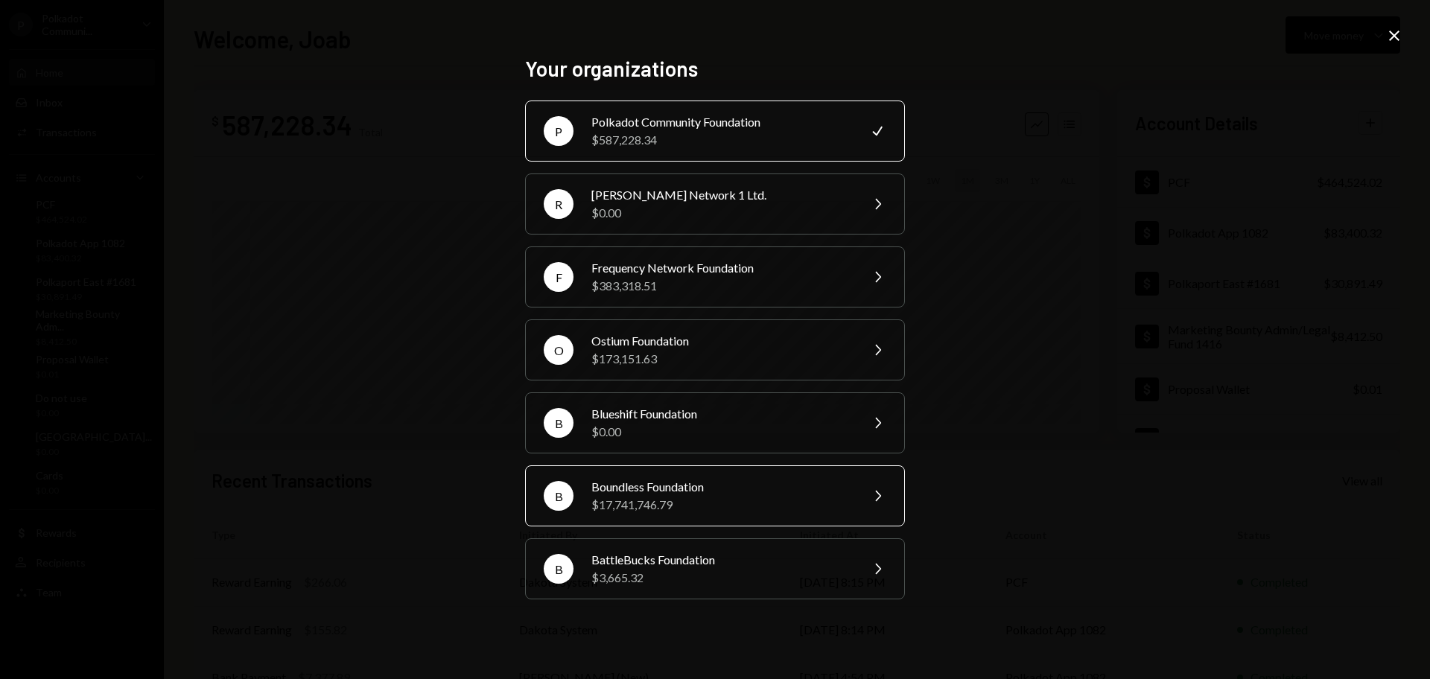
click at [661, 505] on div "$17,741,746.79" at bounding box center [720, 505] width 259 height 18
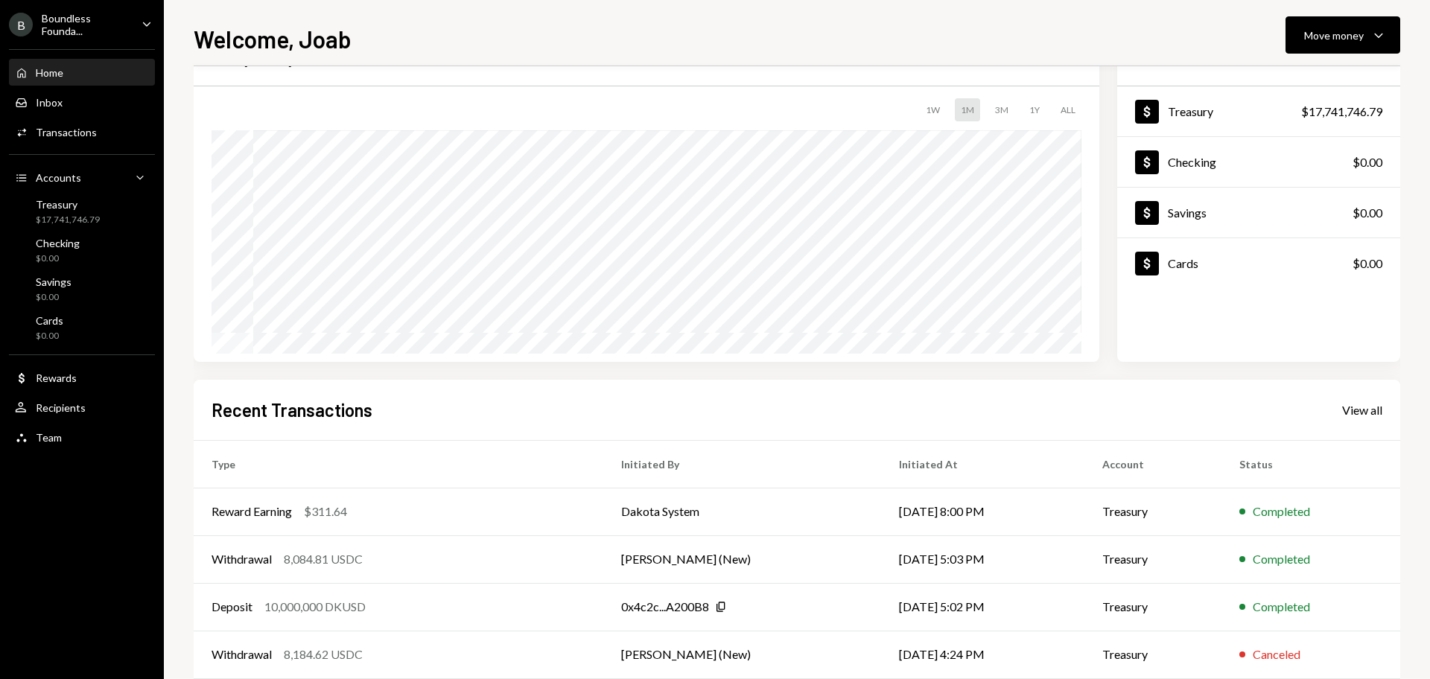
scroll to position [147, 0]
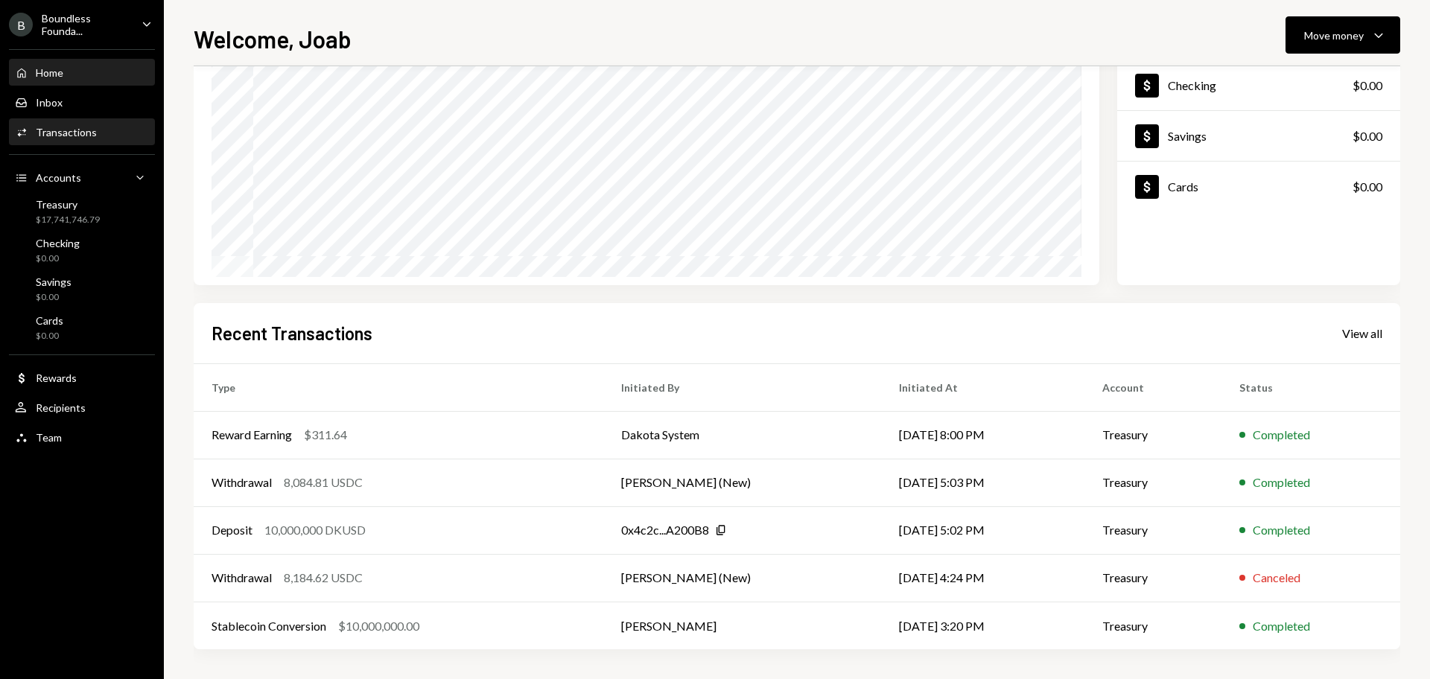
click at [81, 136] on div "Transactions" at bounding box center [66, 132] width 61 height 13
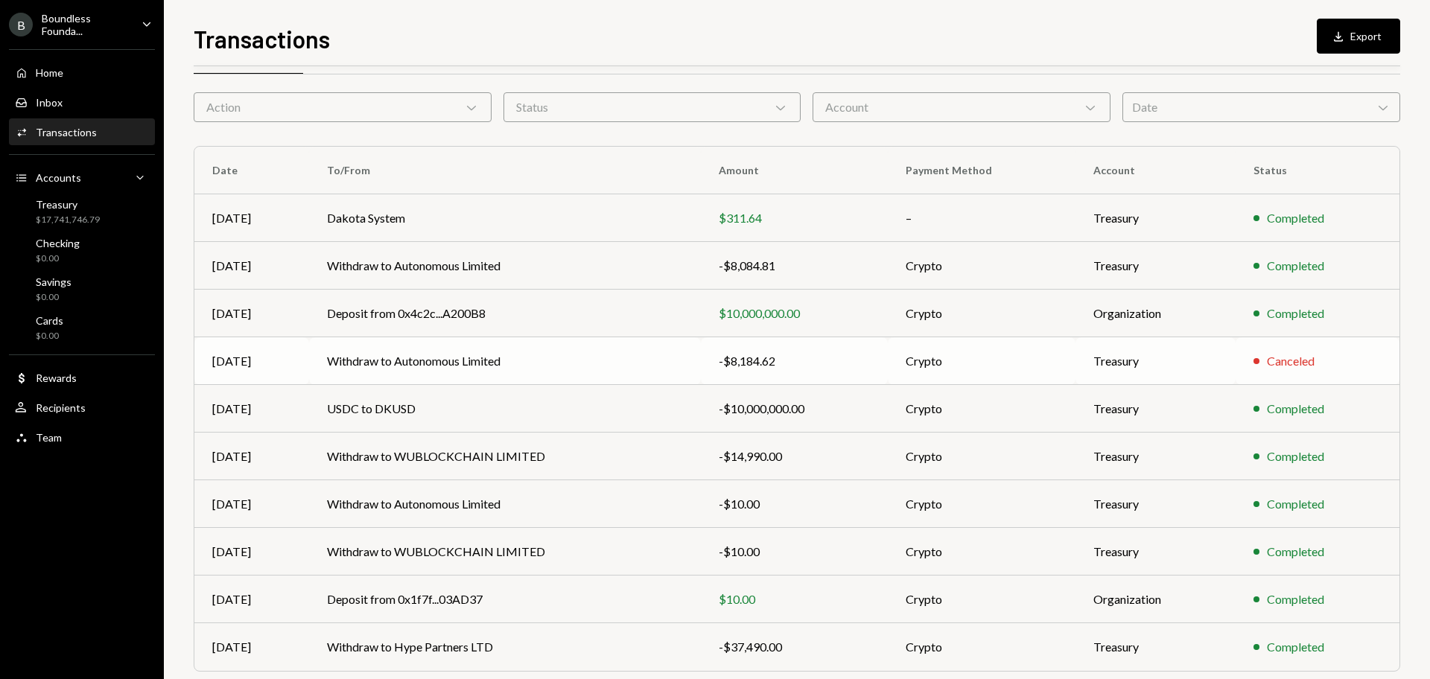
scroll to position [98, 0]
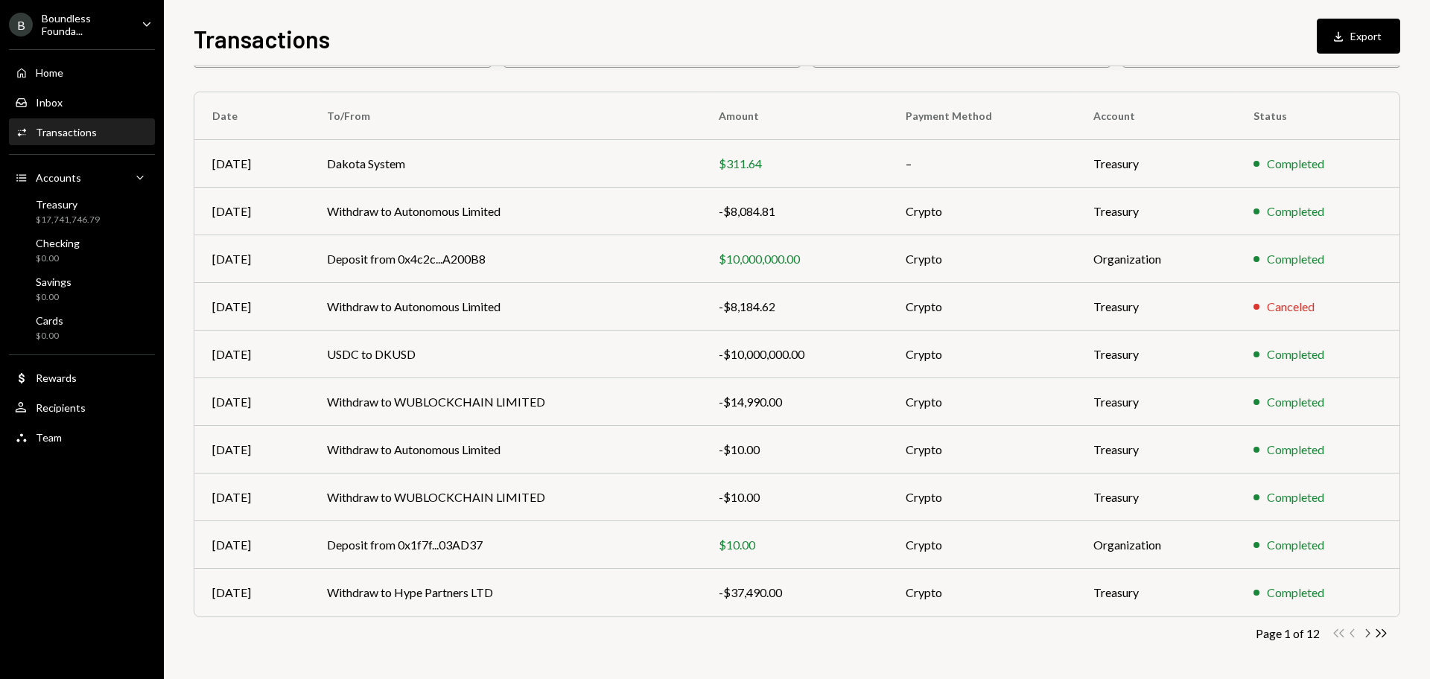
click at [1365, 631] on icon "Chevron Right" at bounding box center [1367, 633] width 14 height 14
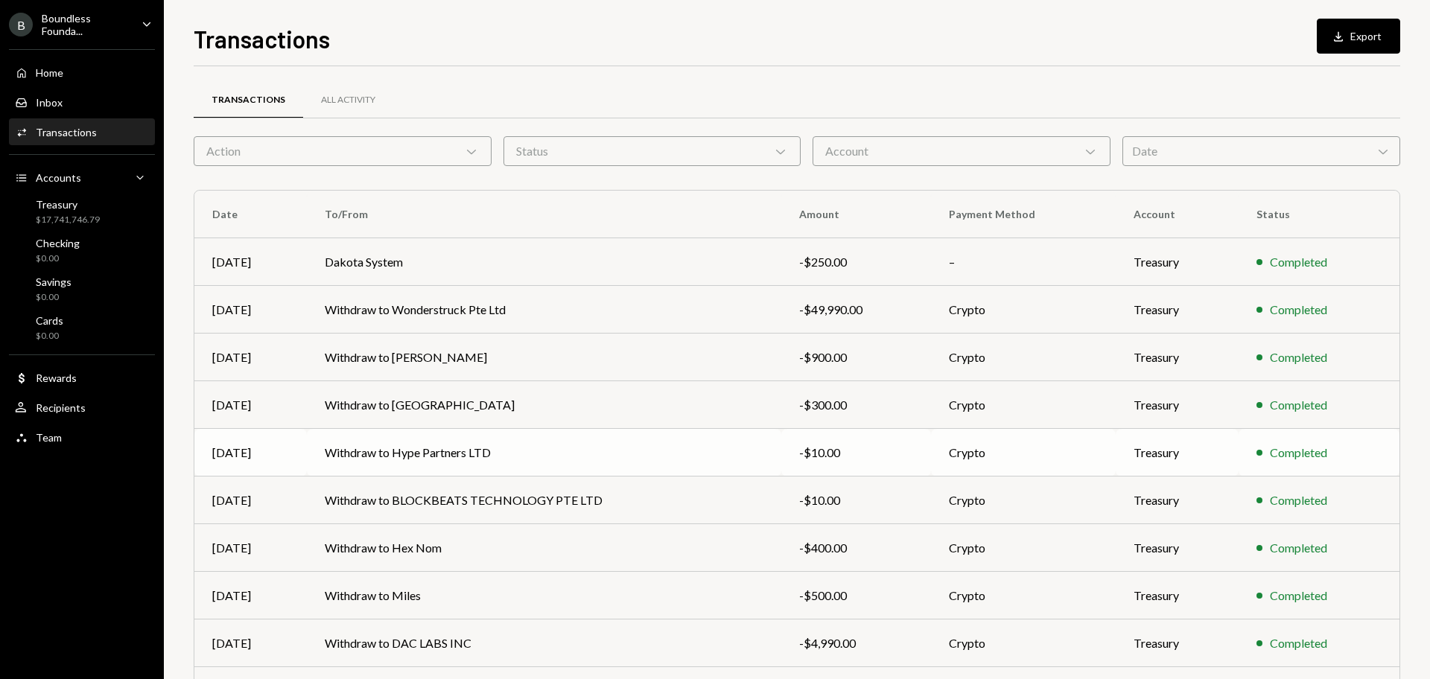
scroll to position [93, 0]
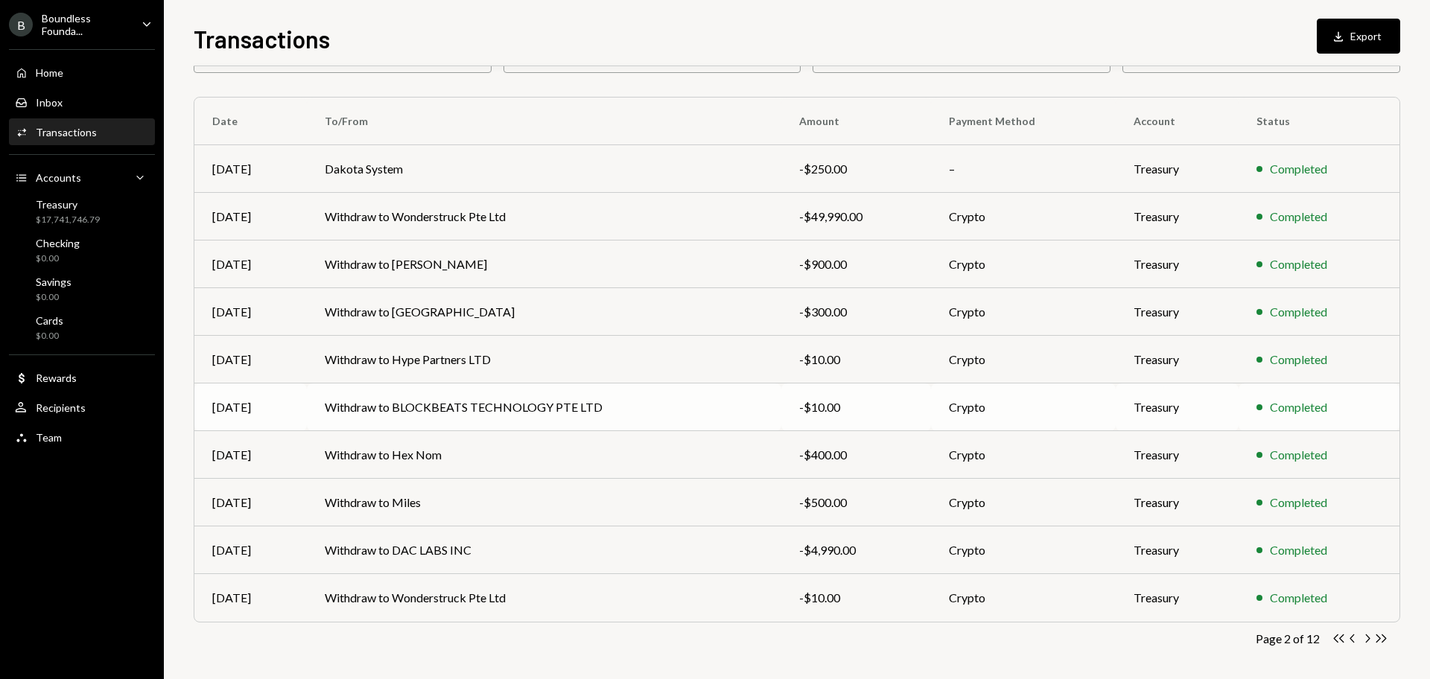
click at [493, 403] on td "Withdraw to BLOCKBEATS TECHNOLOGY PTE LTD" at bounding box center [544, 408] width 474 height 48
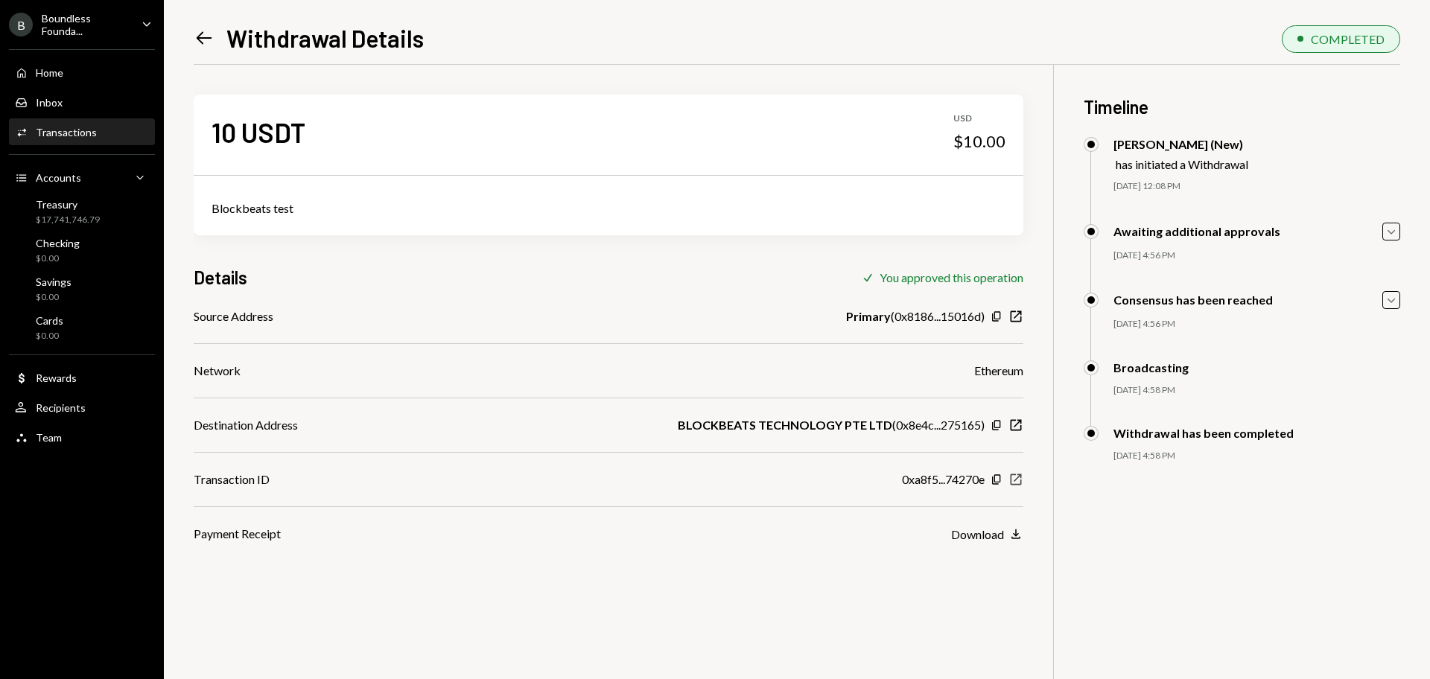
click at [1016, 483] on icon "New Window" at bounding box center [1015, 479] width 15 height 15
click at [78, 410] on div "Recipients" at bounding box center [61, 407] width 50 height 13
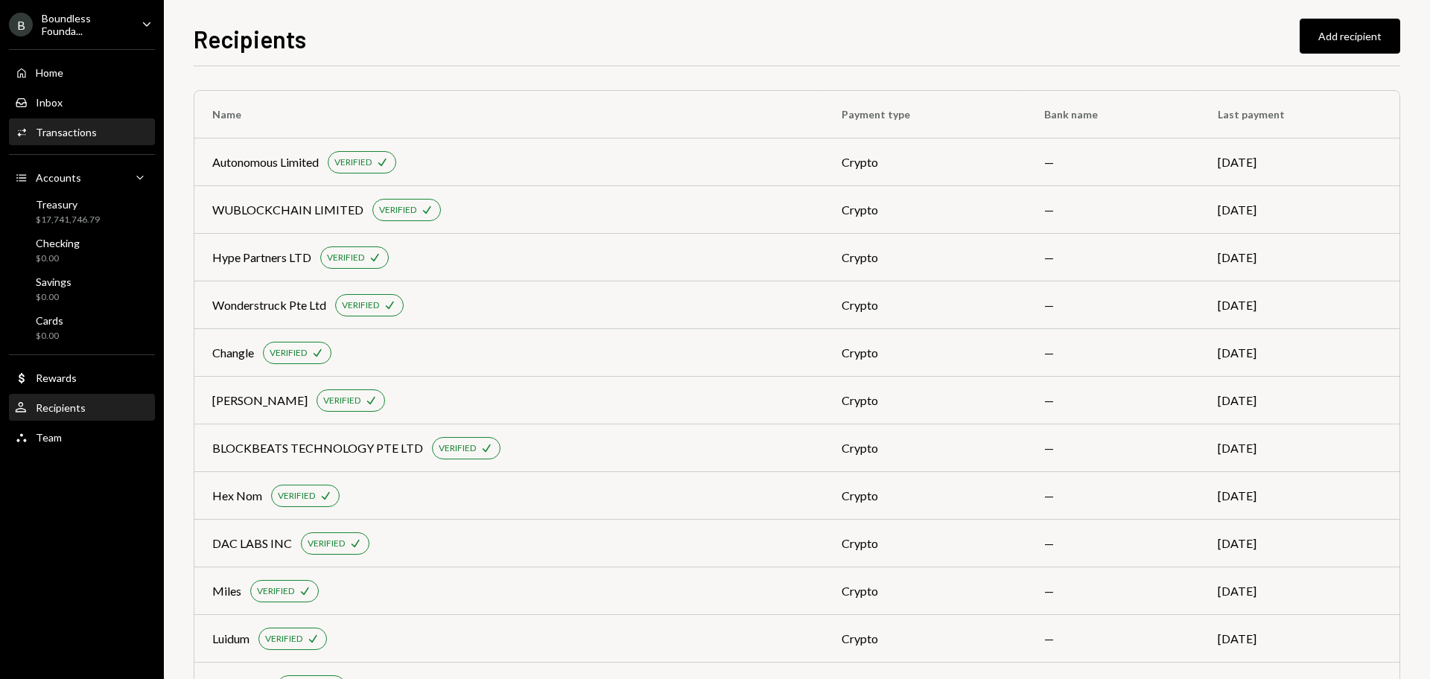
click at [73, 142] on div "Activities Transactions" at bounding box center [82, 132] width 134 height 25
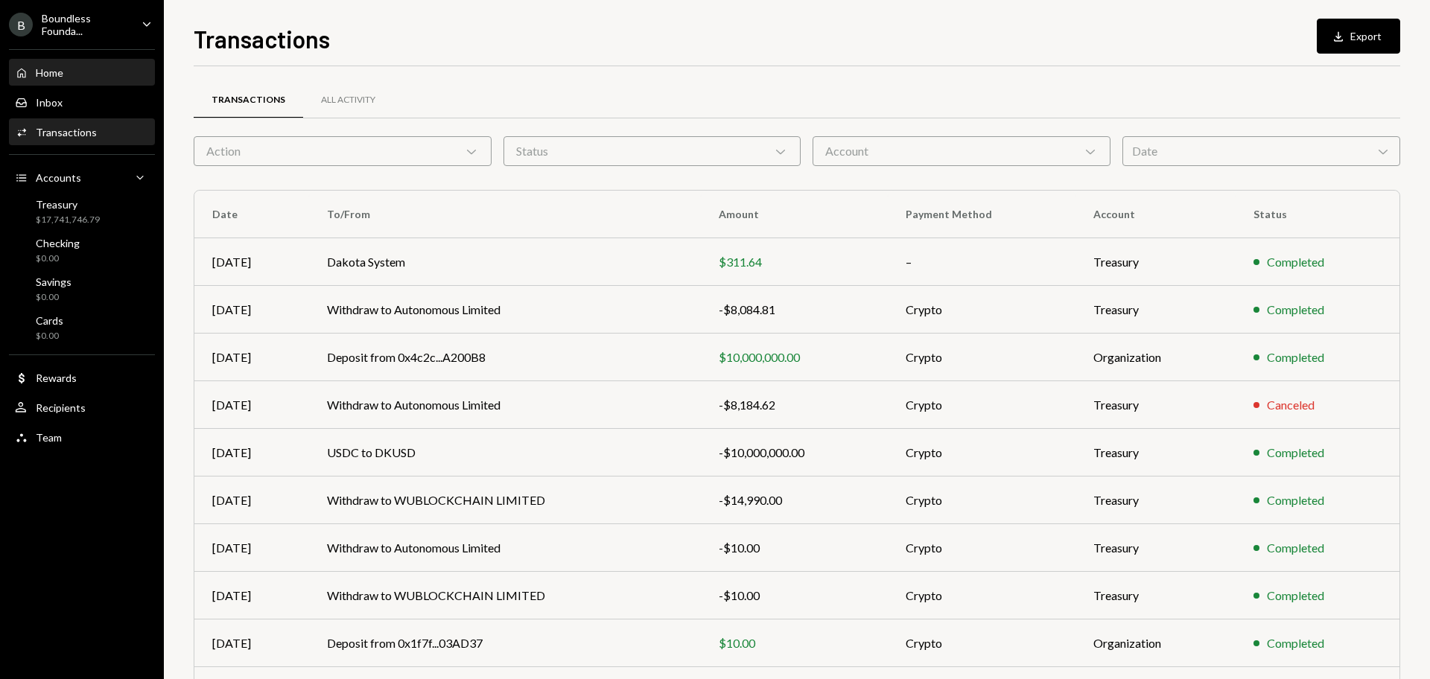
click at [59, 70] on div "Home" at bounding box center [50, 72] width 28 height 13
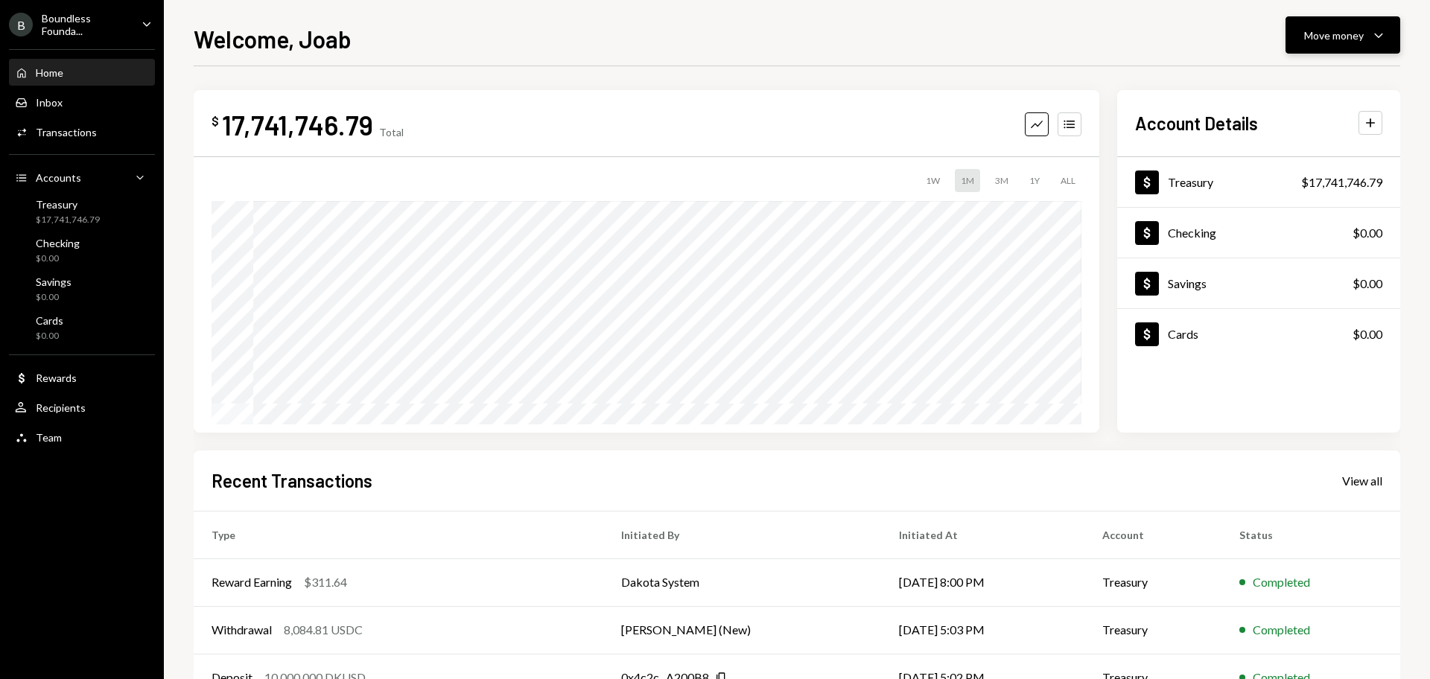
click at [1376, 39] on icon "Caret Down" at bounding box center [1379, 35] width 18 height 18
click at [1291, 72] on div "Send" at bounding box center [1330, 80] width 109 height 16
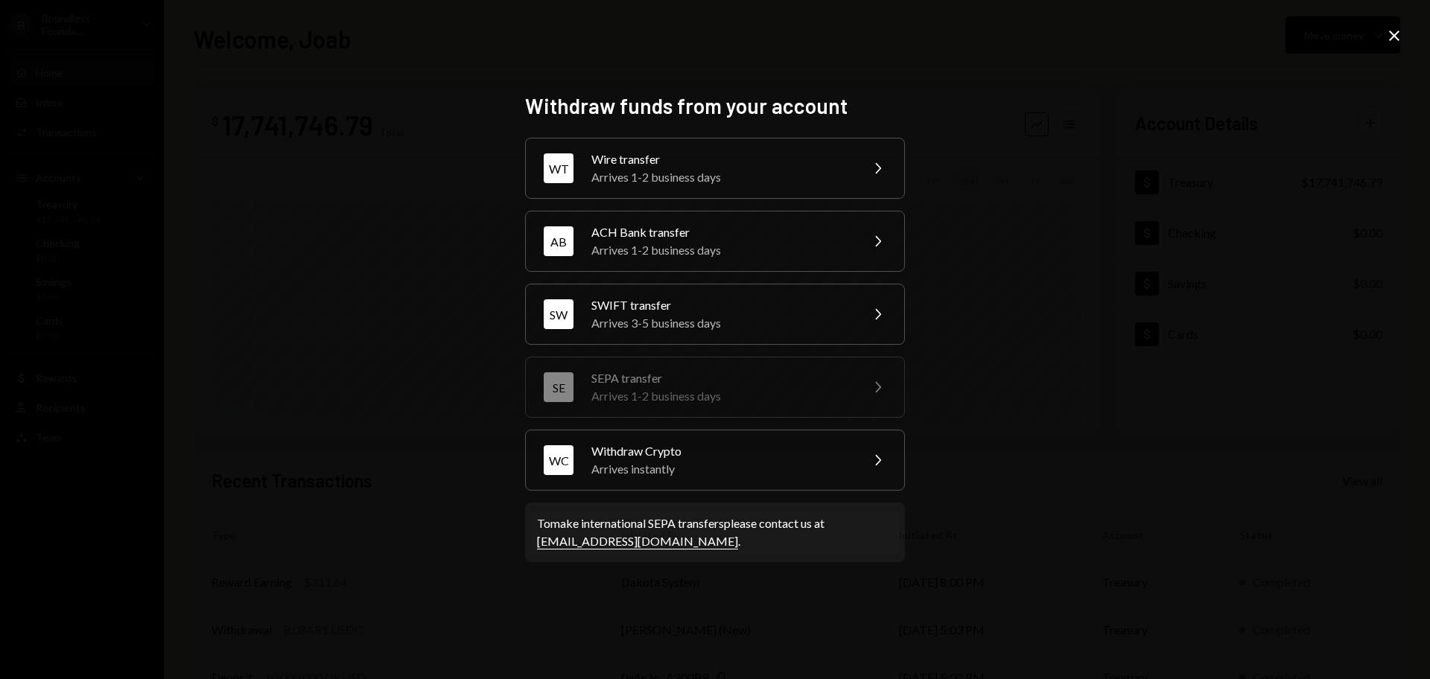
click at [1399, 33] on icon "Close" at bounding box center [1394, 36] width 18 height 18
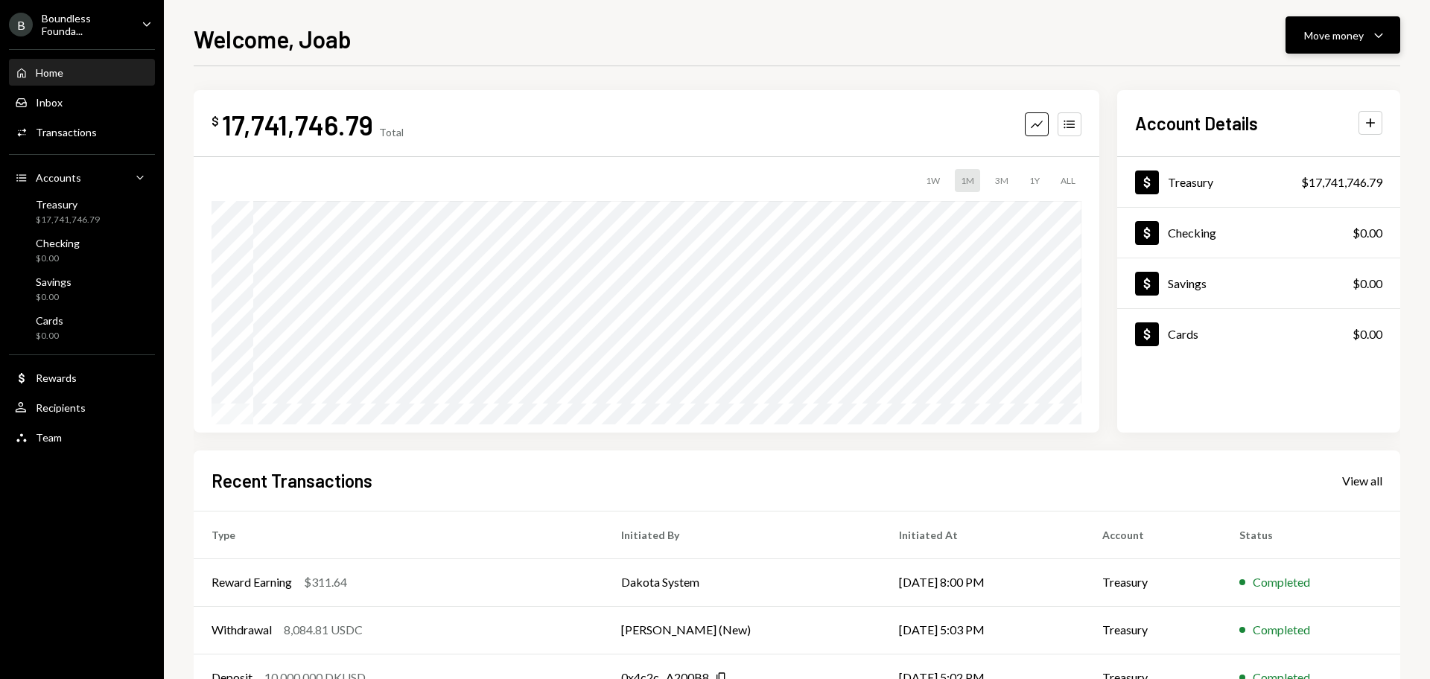
drag, startPoint x: 1392, startPoint y: 37, endPoint x: 1372, endPoint y: 40, distance: 20.3
click at [1389, 38] on button "Move money Caret Down" at bounding box center [1342, 34] width 115 height 37
click at [1285, 82] on div "Send" at bounding box center [1330, 80] width 109 height 16
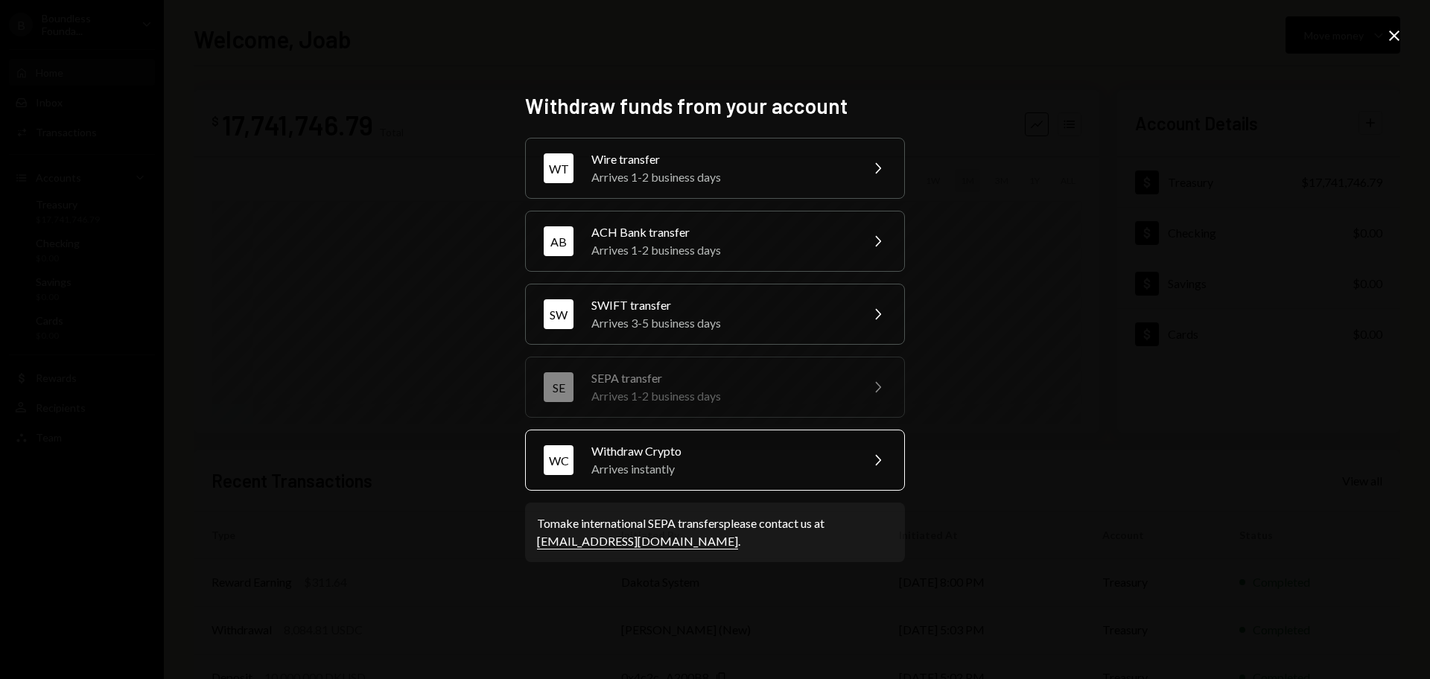
click at [733, 464] on div "Arrives instantly" at bounding box center [720, 469] width 259 height 18
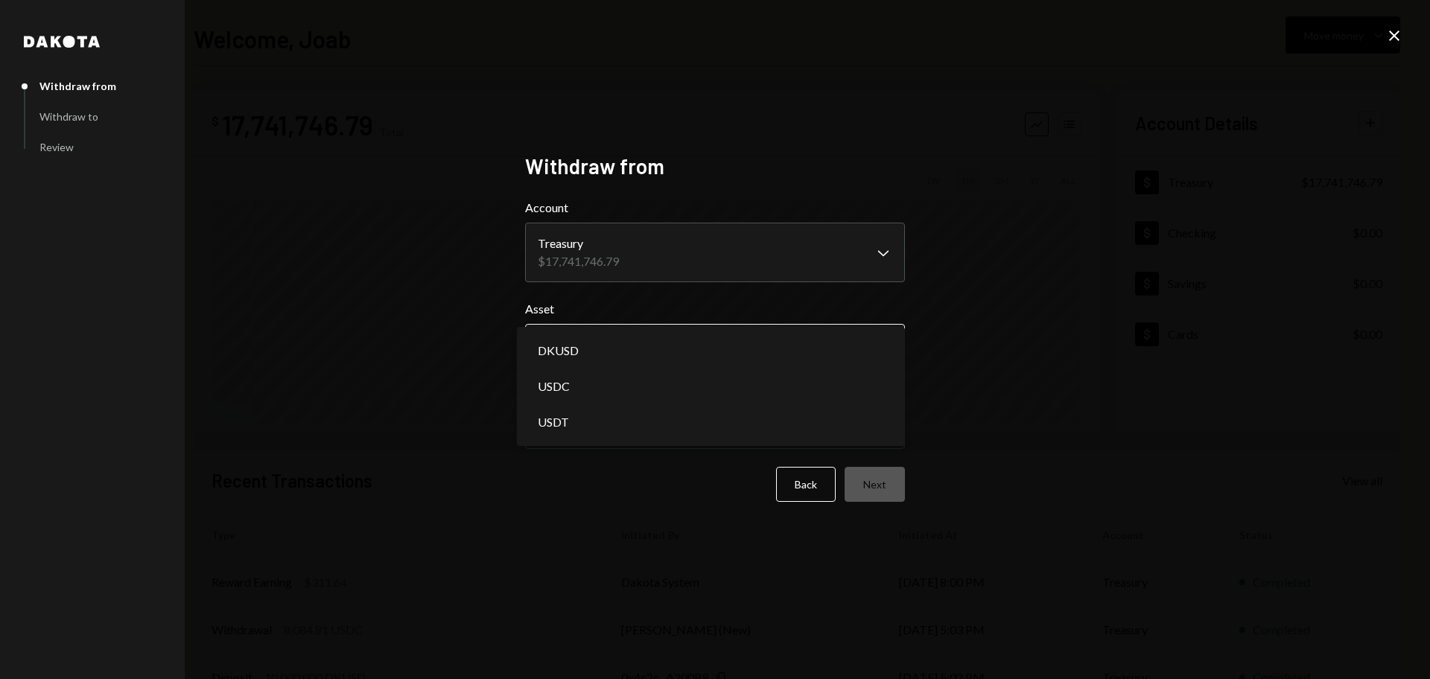
click at [670, 352] on body "B Boundless Founda... Caret Down Home Home Inbox Inbox Activities Transactions …" at bounding box center [715, 339] width 1430 height 679
select select "****"
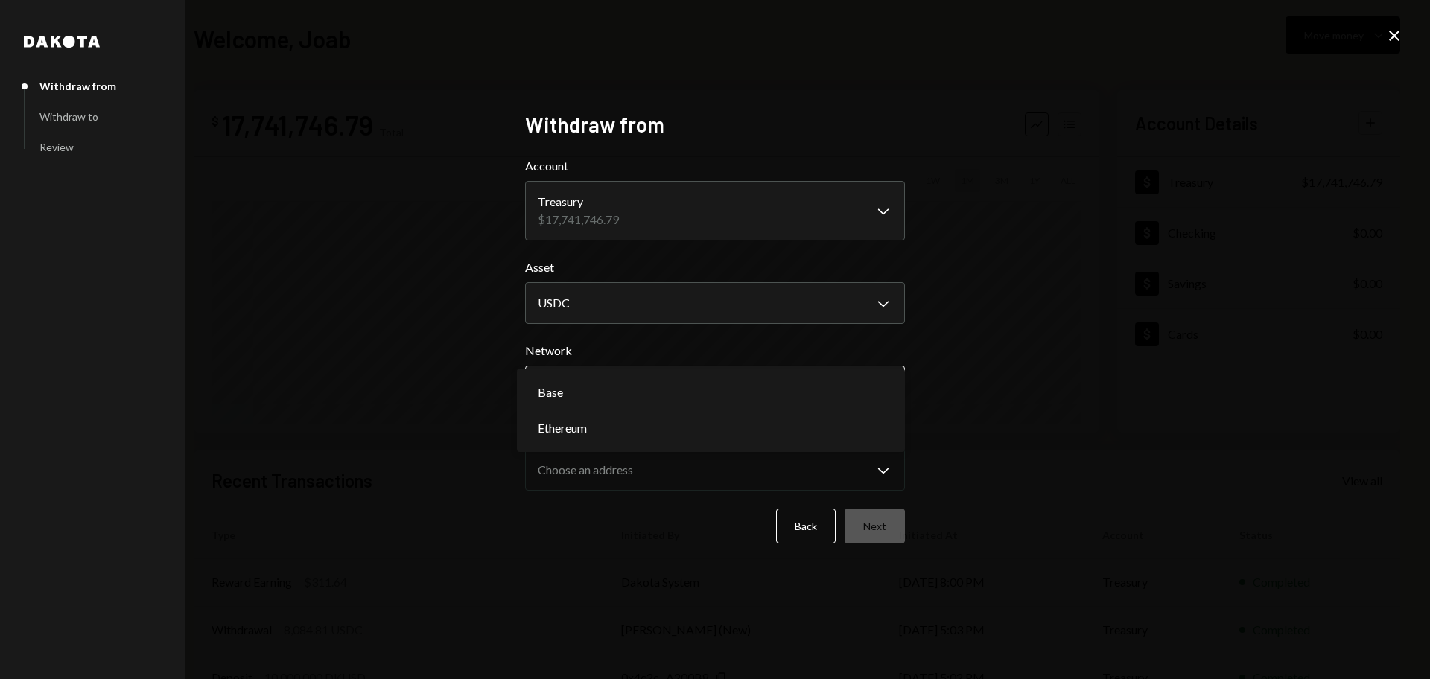
click at [687, 398] on body "B Boundless Founda... Caret Down Home Home Inbox Inbox Activities Transactions …" at bounding box center [715, 339] width 1430 height 679
select select "**********"
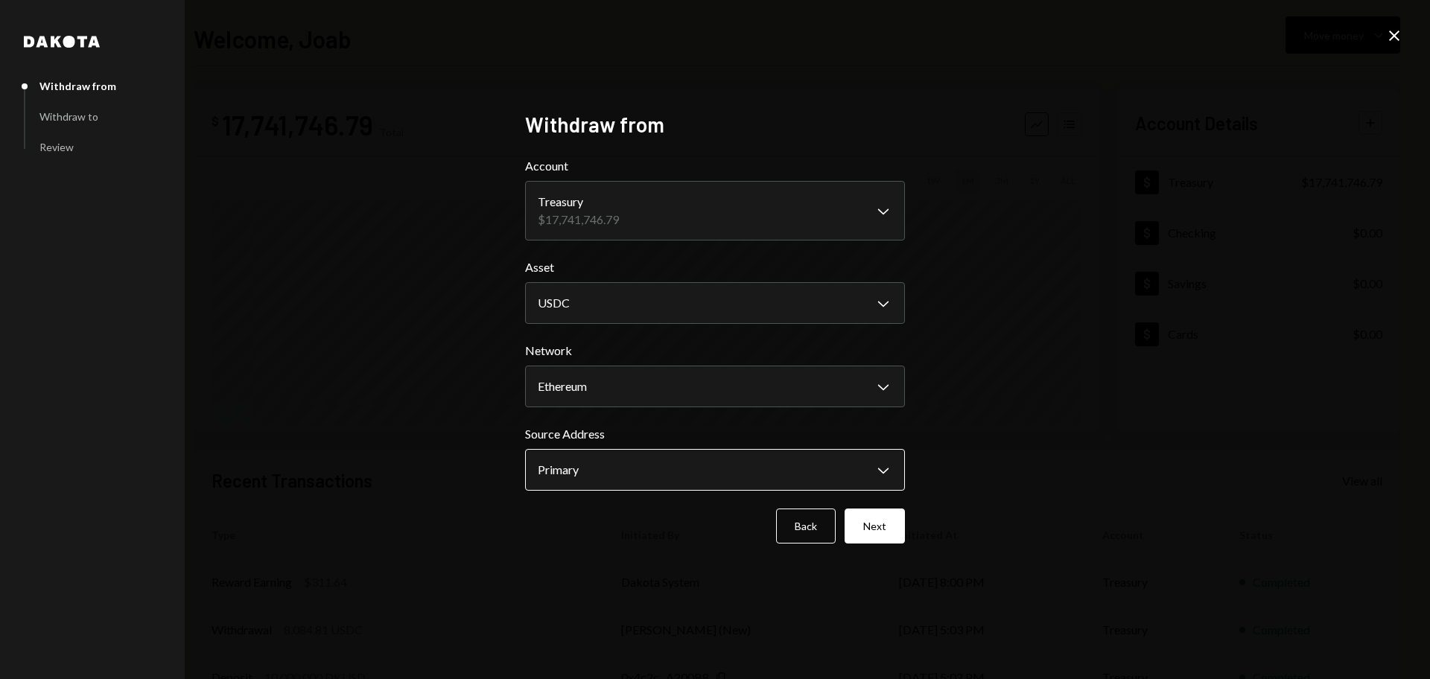
click at [672, 482] on body "B Boundless Founda... Caret Down Home Home Inbox Inbox Activities Transactions …" at bounding box center [715, 339] width 1430 height 679
click at [879, 527] on button "Next" at bounding box center [875, 526] width 60 height 35
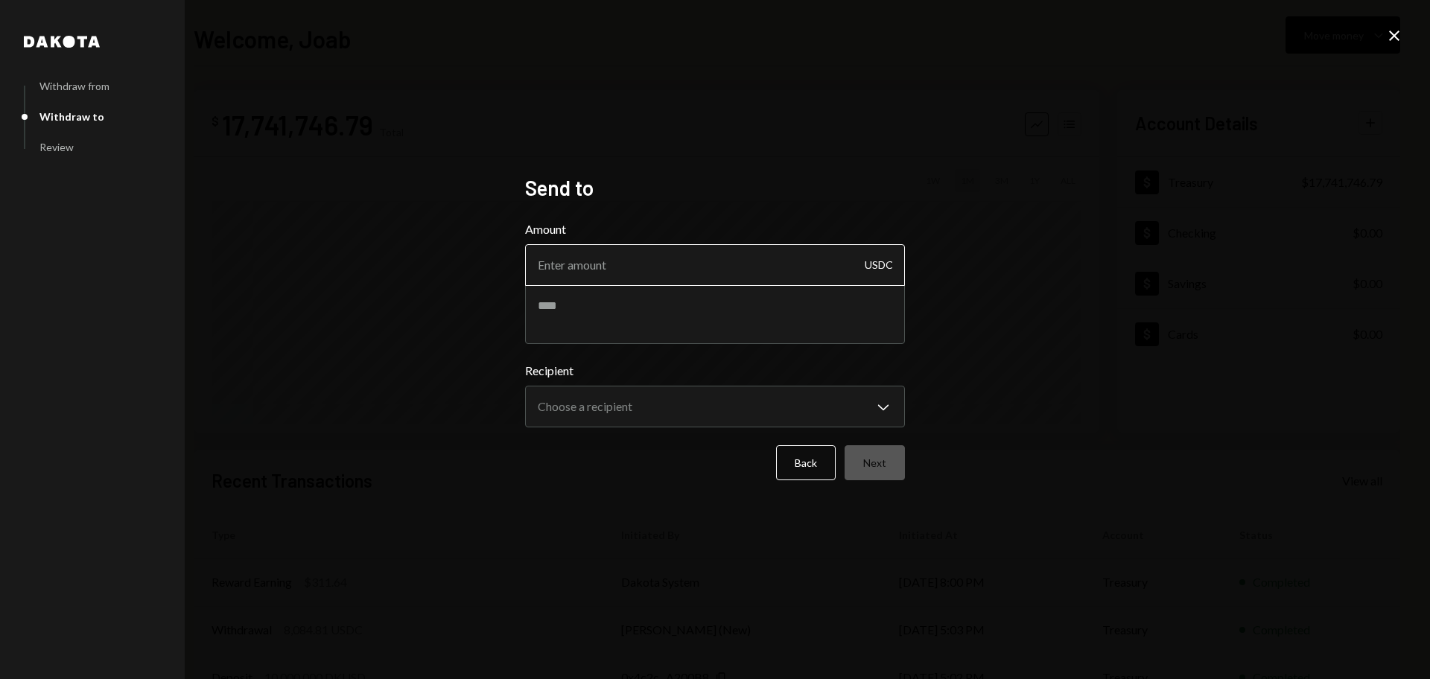
click at [619, 267] on input "Amount" at bounding box center [715, 265] width 380 height 42
type input "8194.62"
click at [591, 331] on textarea at bounding box center [715, 314] width 380 height 60
type textarea "**********"
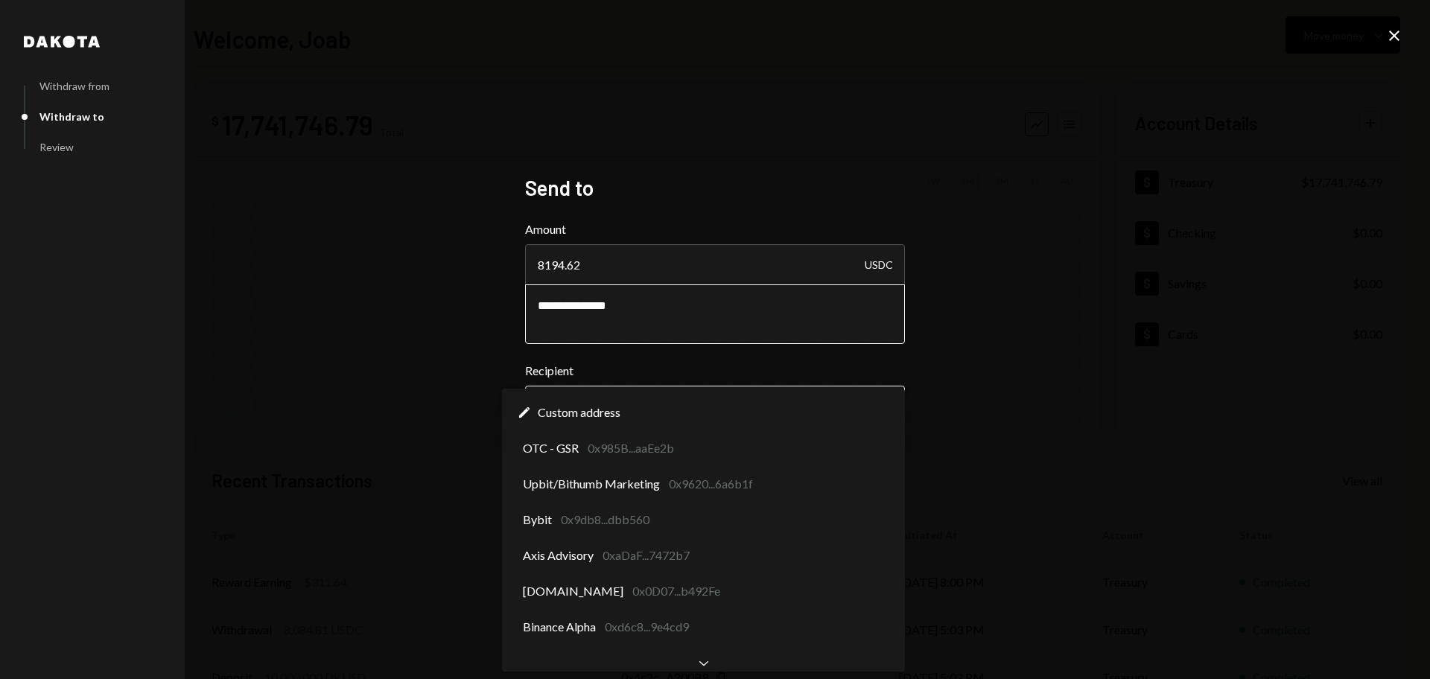
click at [657, 392] on body "**********" at bounding box center [715, 339] width 1430 height 679
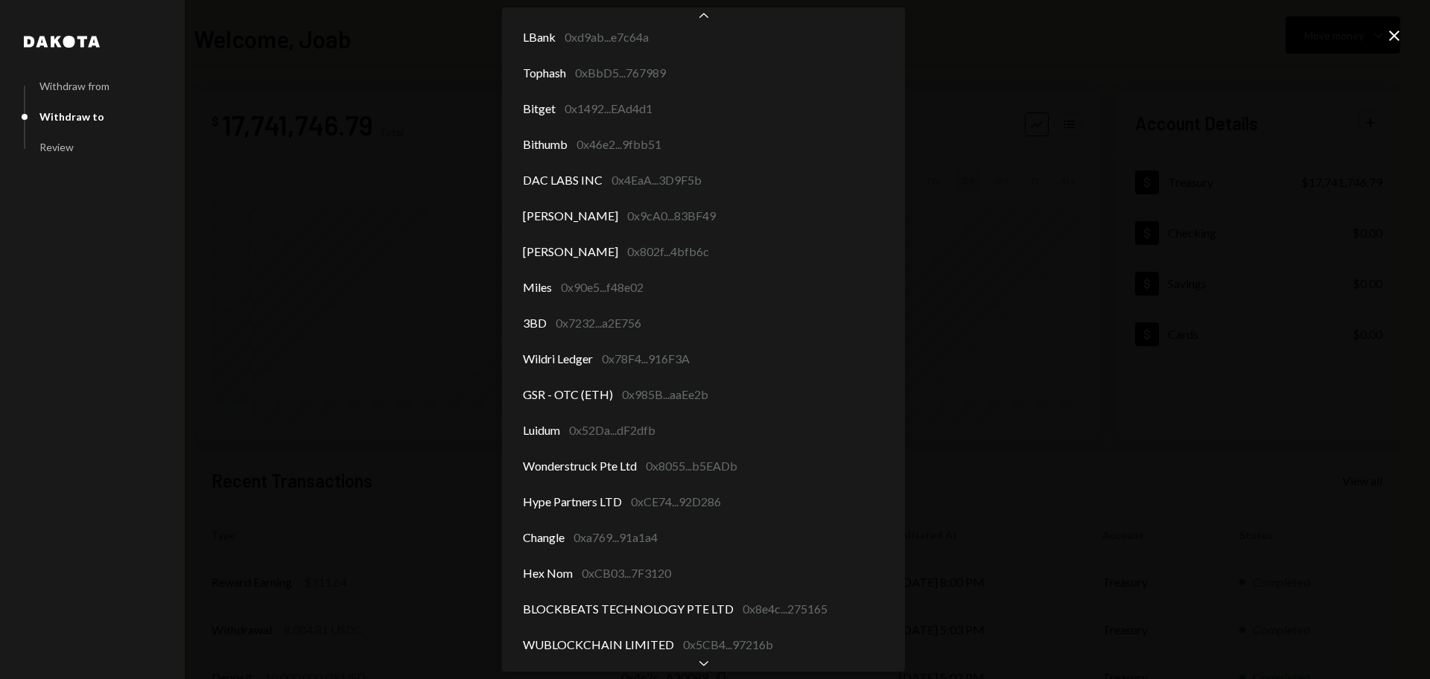
scroll to position [295, 0]
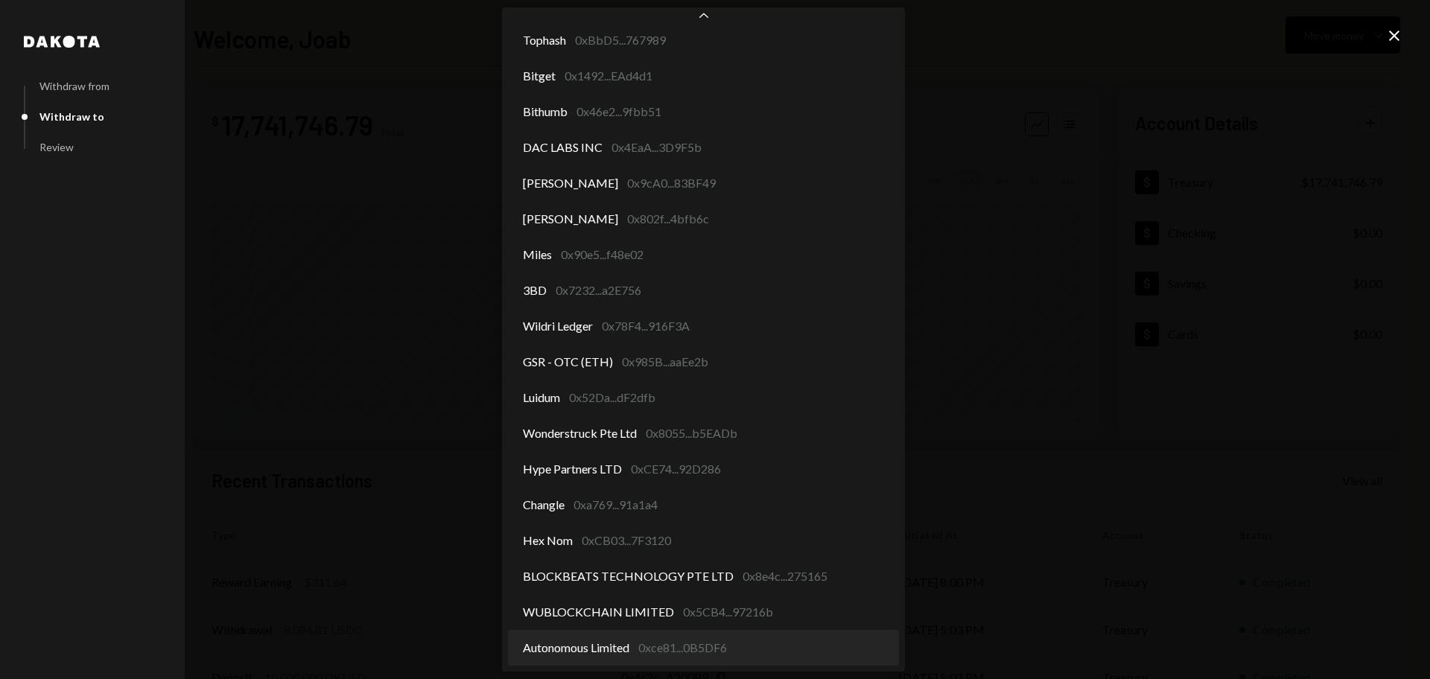
select select "**********"
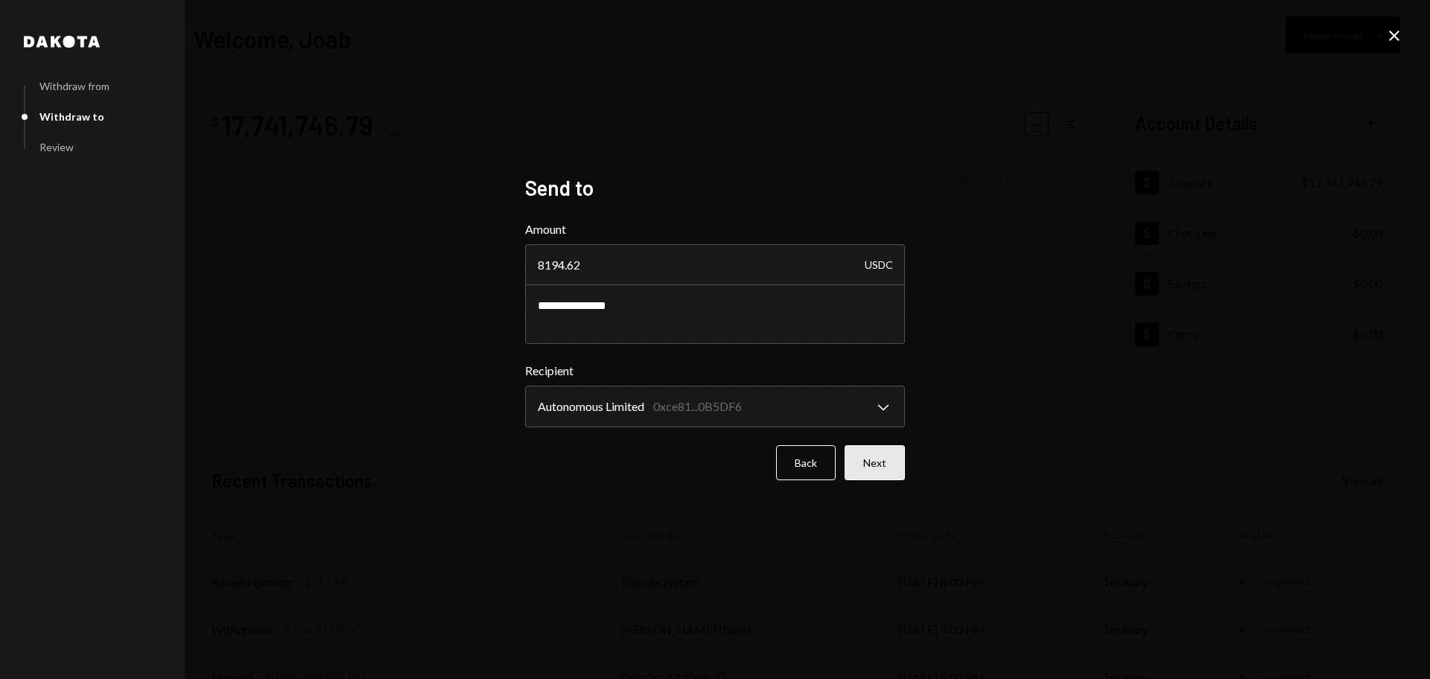
click at [877, 462] on button "Next" at bounding box center [875, 462] width 60 height 35
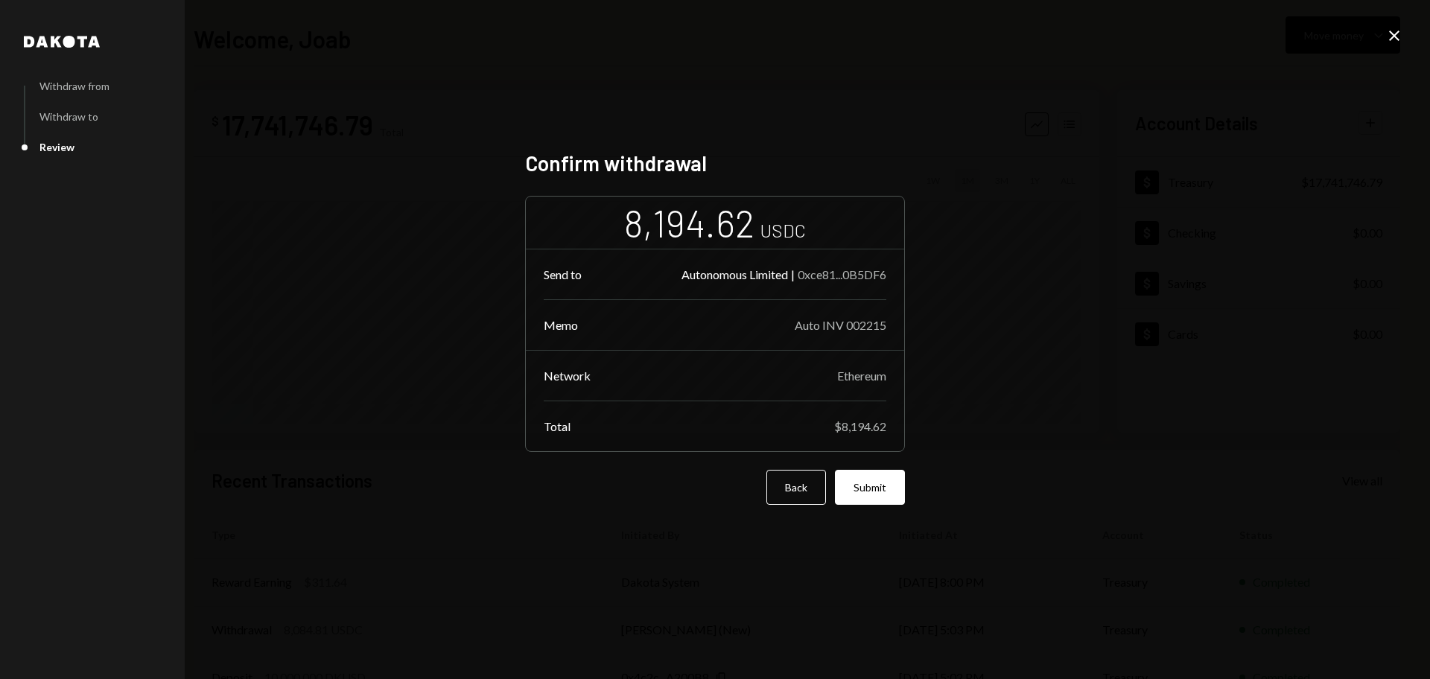
click at [869, 477] on button "Submit" at bounding box center [870, 487] width 70 height 35
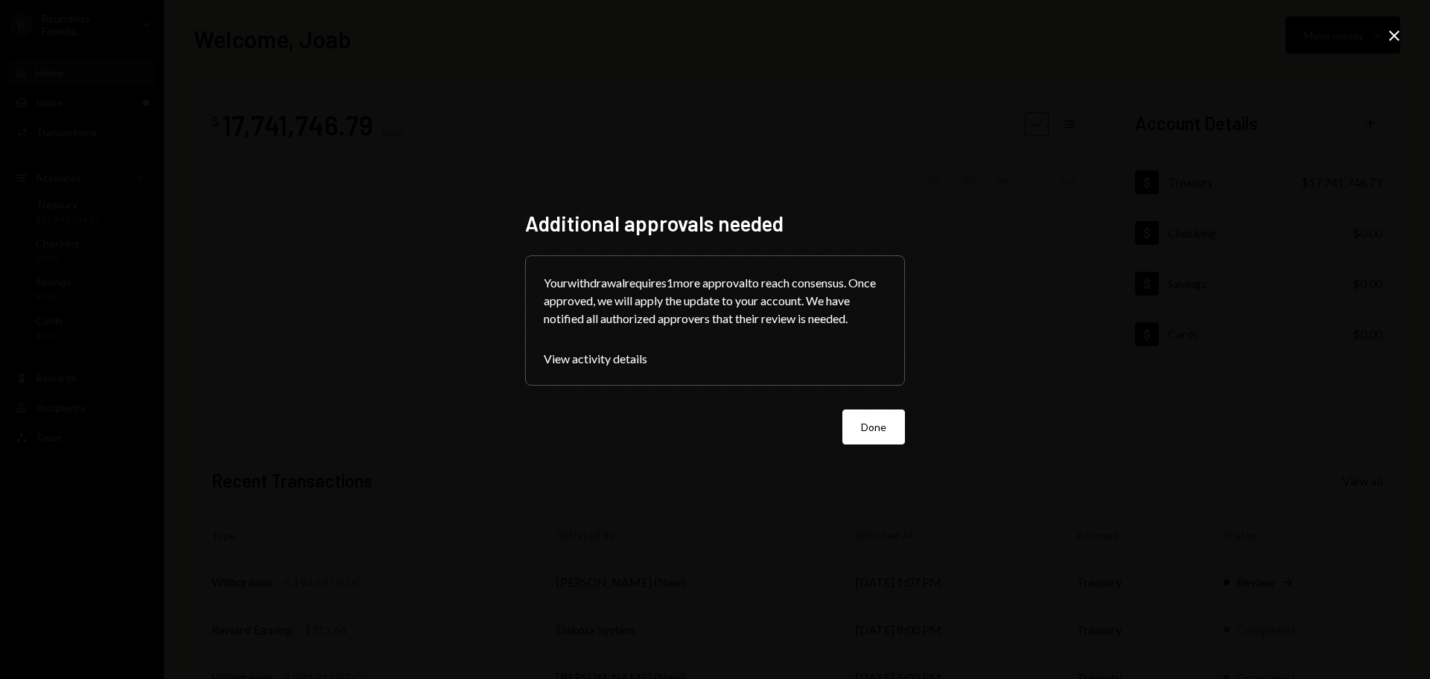
click at [908, 430] on div "Additional approvals needed Your withdrawal requires 1 more approval to reach c…" at bounding box center [715, 340] width 416 height 294
click at [889, 427] on button "Done" at bounding box center [873, 427] width 63 height 35
